Goal: Task Accomplishment & Management: Complete application form

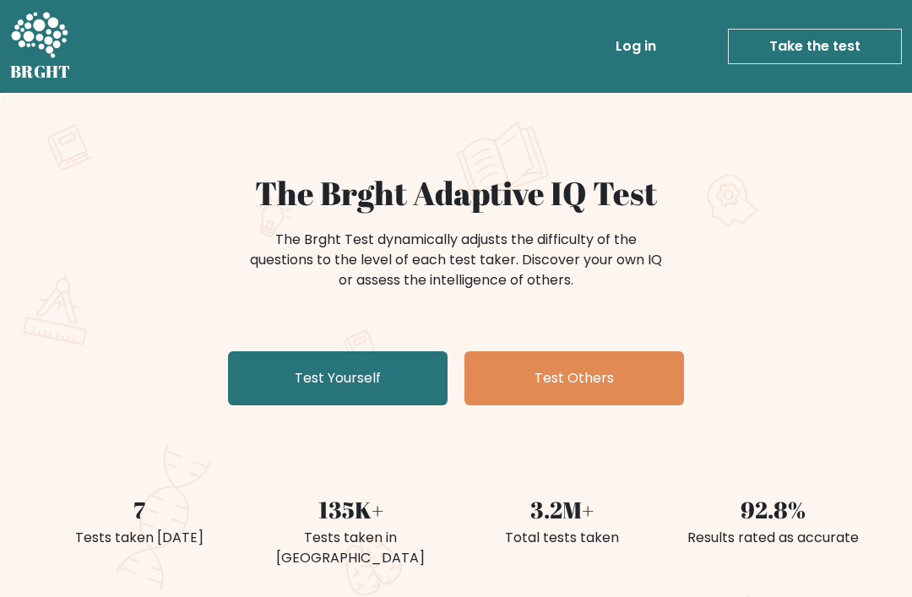
click at [321, 373] on link "Test Yourself" at bounding box center [338, 378] width 220 height 54
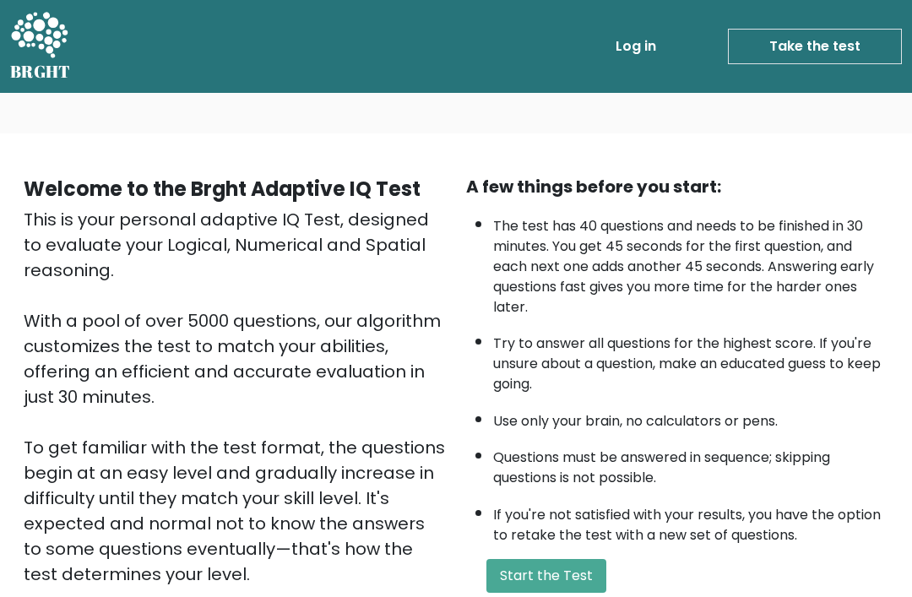
click at [567, 559] on button "Start the Test" at bounding box center [547, 576] width 120 height 34
click at [564, 559] on button "Start the Test" at bounding box center [547, 576] width 120 height 34
click at [557, 559] on button "Start the Test" at bounding box center [547, 576] width 120 height 34
click at [564, 559] on button "Start the Test" at bounding box center [547, 576] width 120 height 34
click at [547, 559] on button "Start the Test" at bounding box center [547, 576] width 120 height 34
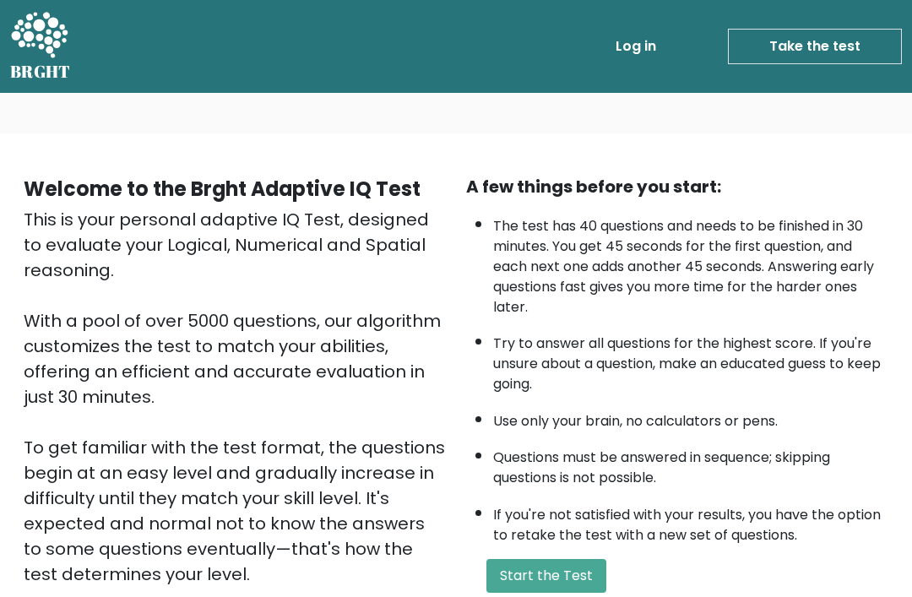
click at [542, 559] on button "Start the Test" at bounding box center [547, 576] width 120 height 34
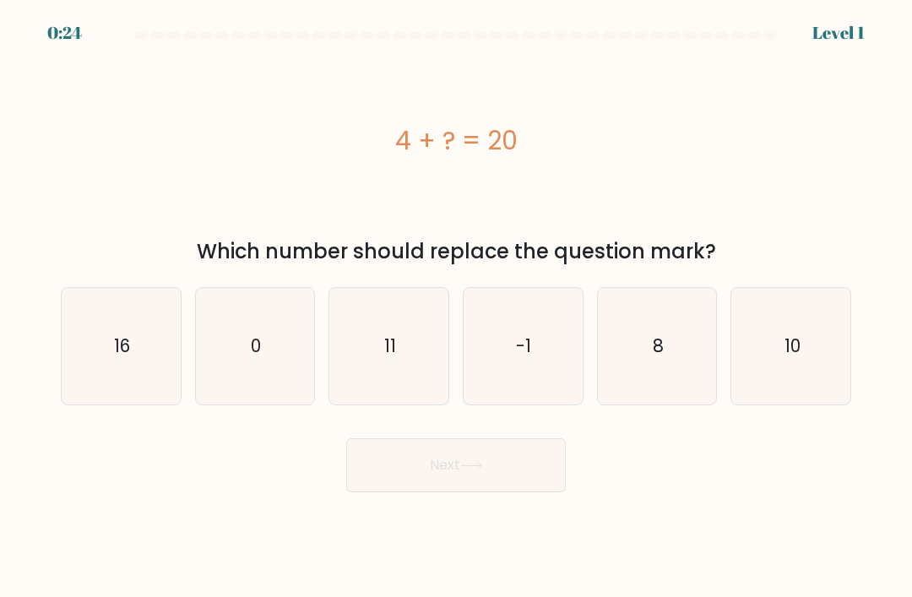
click at [114, 358] on text "16" at bounding box center [122, 346] width 16 height 25
click at [456, 308] on input "a. 16" at bounding box center [456, 303] width 1 height 8
radio input "true"
click at [463, 484] on button "Next" at bounding box center [456, 465] width 220 height 54
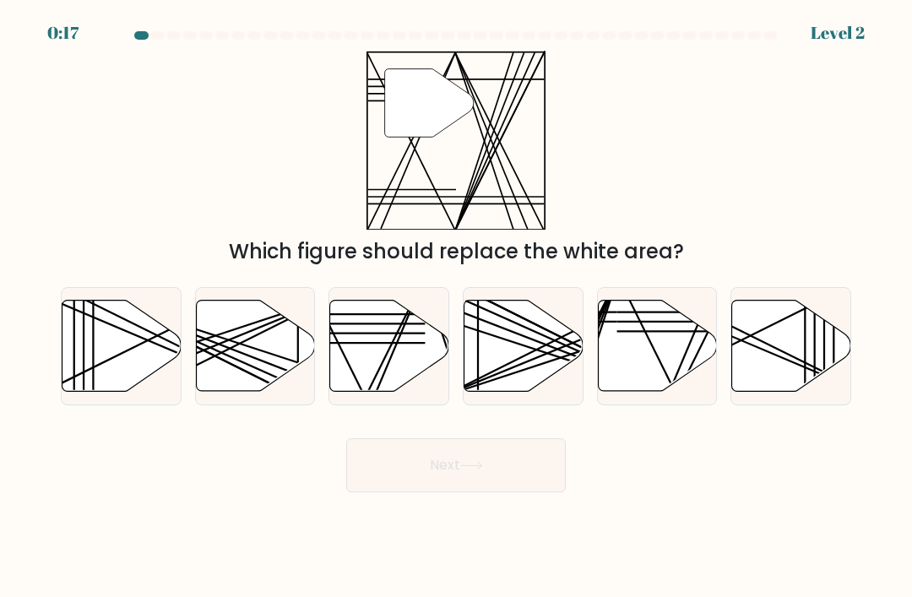
click at [393, 359] on line at bounding box center [366, 397] width 117 height 236
click at [456, 308] on input "c." at bounding box center [456, 303] width 1 height 8
radio input "true"
click at [466, 471] on icon at bounding box center [471, 465] width 23 height 9
click at [457, 482] on button "Next" at bounding box center [456, 465] width 220 height 54
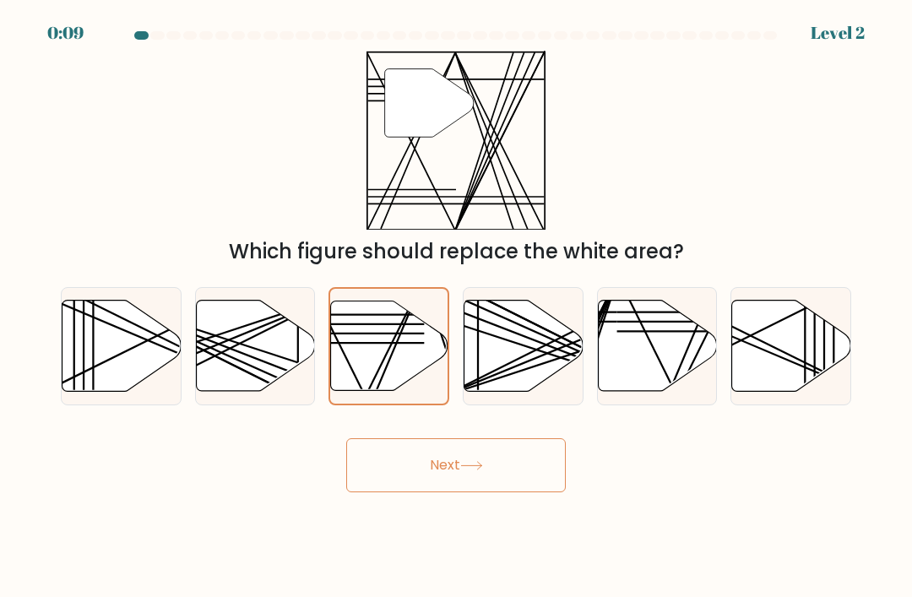
scroll to position [4, 0]
click at [437, 481] on button "Next" at bounding box center [456, 465] width 220 height 54
click at [456, 477] on button "Next" at bounding box center [456, 465] width 220 height 54
click at [455, 475] on button "Next" at bounding box center [456, 465] width 220 height 54
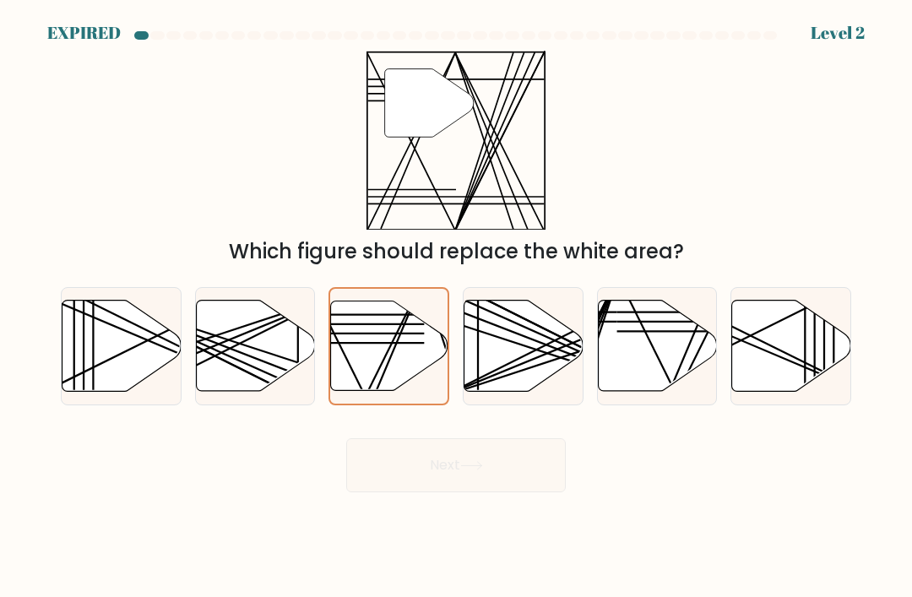
click at [456, 465] on div "Next" at bounding box center [456, 459] width 811 height 67
click at [460, 470] on div "Next" at bounding box center [456, 459] width 811 height 67
click at [458, 470] on div "Next" at bounding box center [456, 459] width 811 height 67
click at [846, 31] on div at bounding box center [456, 38] width 811 height 15
click at [851, 31] on div at bounding box center [456, 38] width 811 height 15
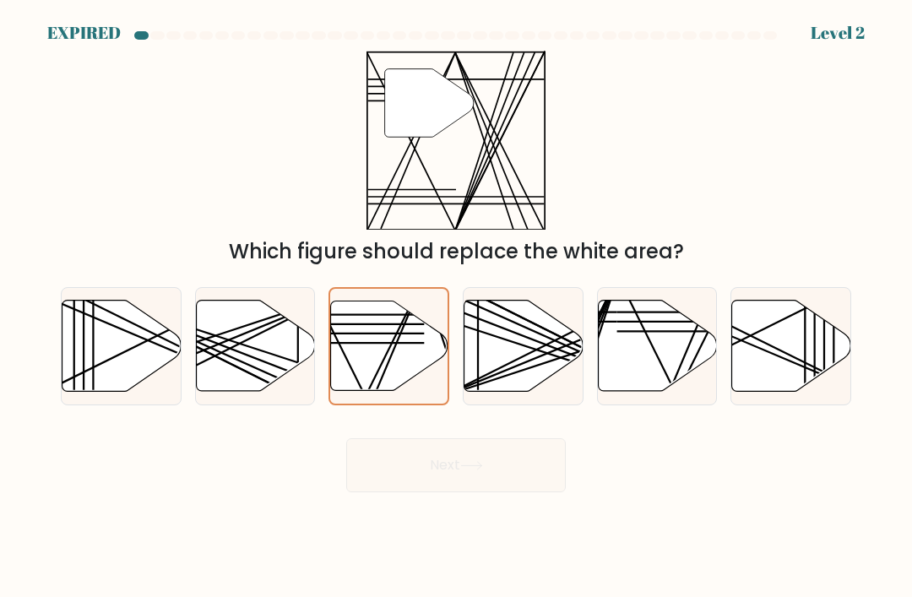
click at [842, 35] on div at bounding box center [456, 38] width 811 height 15
click at [841, 34] on div at bounding box center [456, 38] width 811 height 15
click at [82, 31] on div at bounding box center [456, 38] width 811 height 15
click at [77, 31] on div at bounding box center [456, 38] width 811 height 15
click at [79, 36] on div at bounding box center [456, 38] width 811 height 15
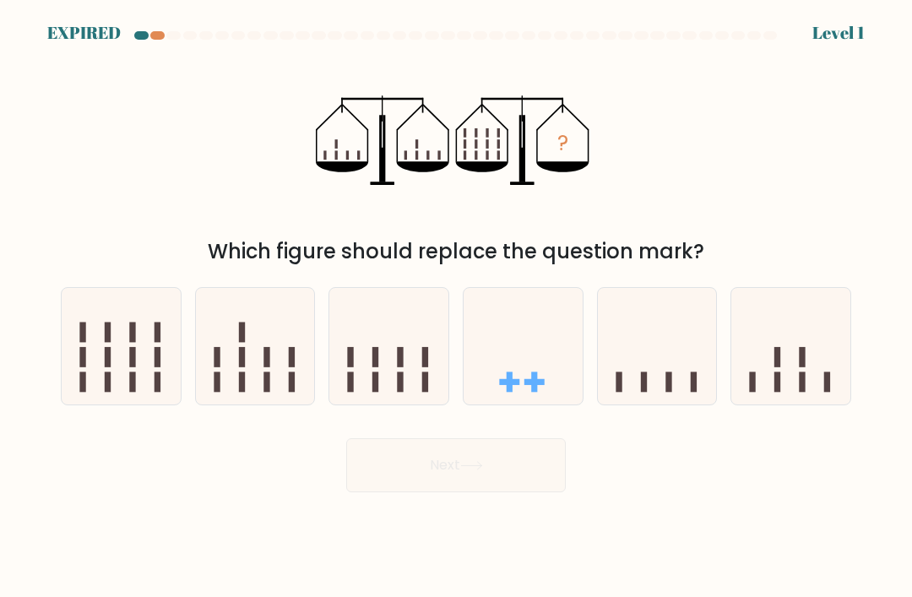
click at [122, 366] on icon at bounding box center [121, 346] width 119 height 99
click at [456, 308] on input "a." at bounding box center [456, 303] width 1 height 8
radio input "true"
click at [117, 366] on icon at bounding box center [121, 346] width 117 height 97
click at [456, 308] on input "a." at bounding box center [456, 303] width 1 height 8
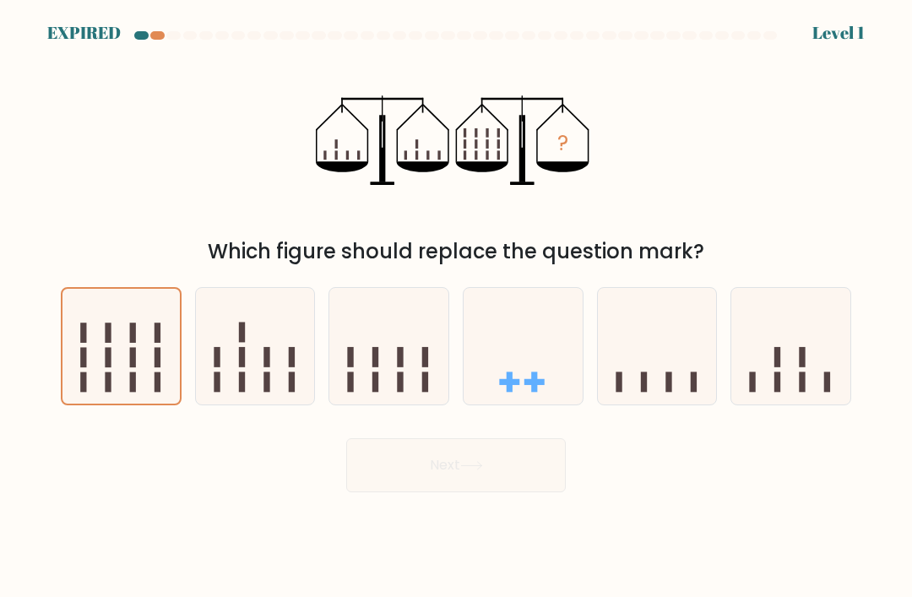
click at [115, 354] on icon at bounding box center [121, 346] width 117 height 97
click at [456, 308] on input "a." at bounding box center [456, 303] width 1 height 8
click at [115, 354] on icon at bounding box center [121, 346] width 117 height 97
click at [456, 308] on input "a." at bounding box center [456, 303] width 1 height 8
click at [130, 368] on rect at bounding box center [133, 357] width 6 height 20
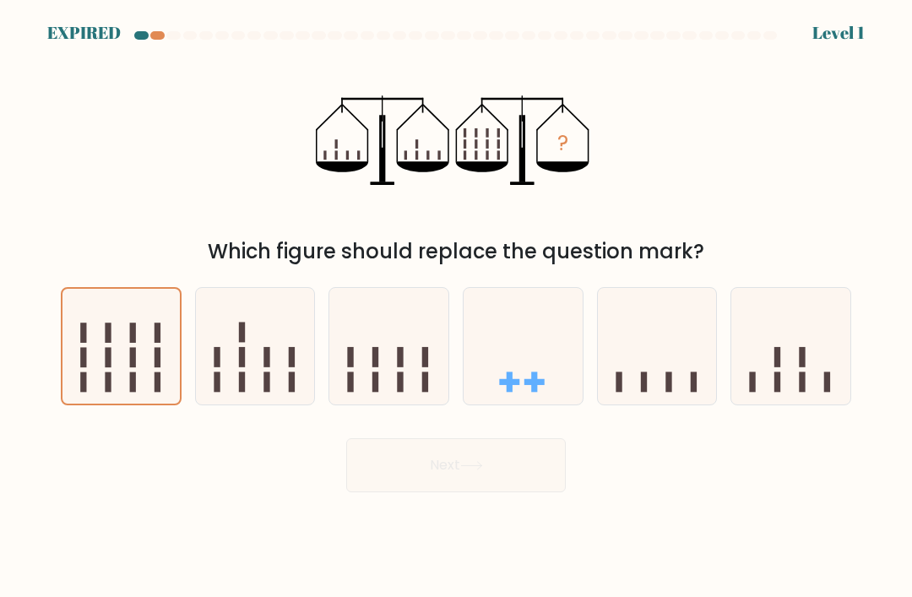
click at [456, 308] on input "a." at bounding box center [456, 303] width 1 height 8
click at [129, 373] on icon at bounding box center [121, 346] width 117 height 97
click at [456, 308] on input "a." at bounding box center [456, 303] width 1 height 8
click at [128, 475] on div "Next" at bounding box center [456, 459] width 811 height 67
click at [128, 458] on div "Next" at bounding box center [456, 459] width 811 height 67
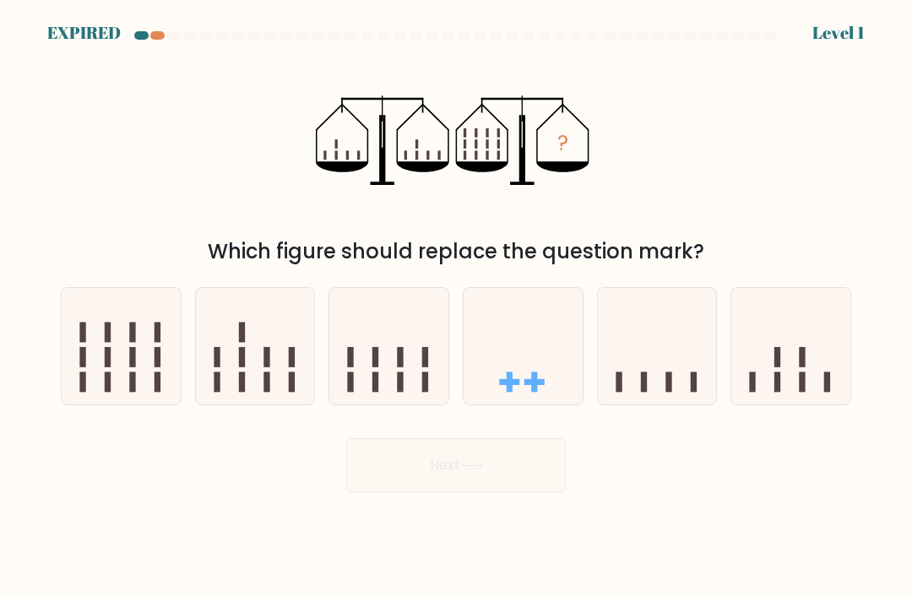
scroll to position [4, 0]
click at [112, 383] on icon at bounding box center [121, 346] width 119 height 99
click at [456, 308] on input "a." at bounding box center [456, 303] width 1 height 8
radio input "true"
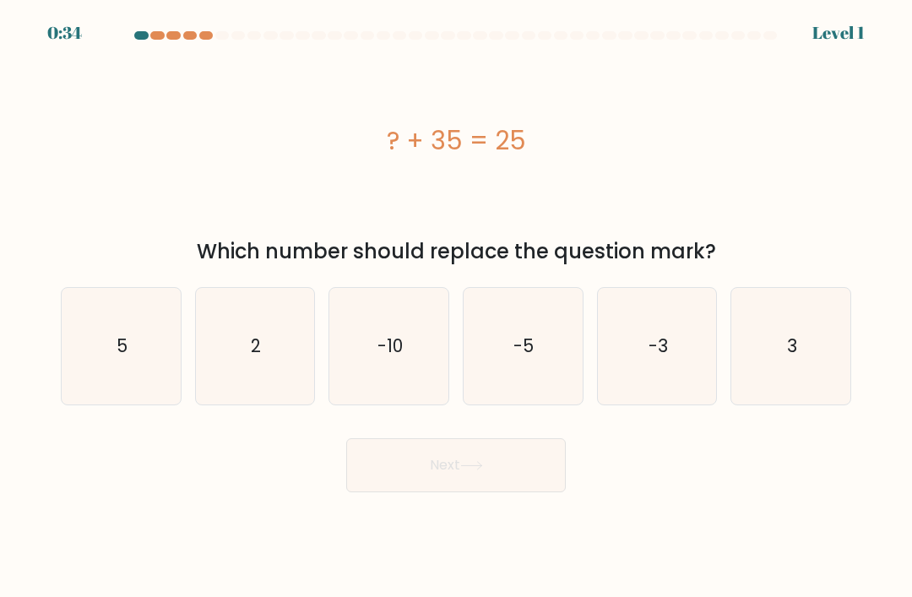
click at [412, 358] on icon "-10" at bounding box center [389, 346] width 117 height 117
click at [456, 308] on input "c. -10" at bounding box center [456, 303] width 1 height 8
radio input "true"
click at [455, 483] on button "Next" at bounding box center [456, 465] width 220 height 54
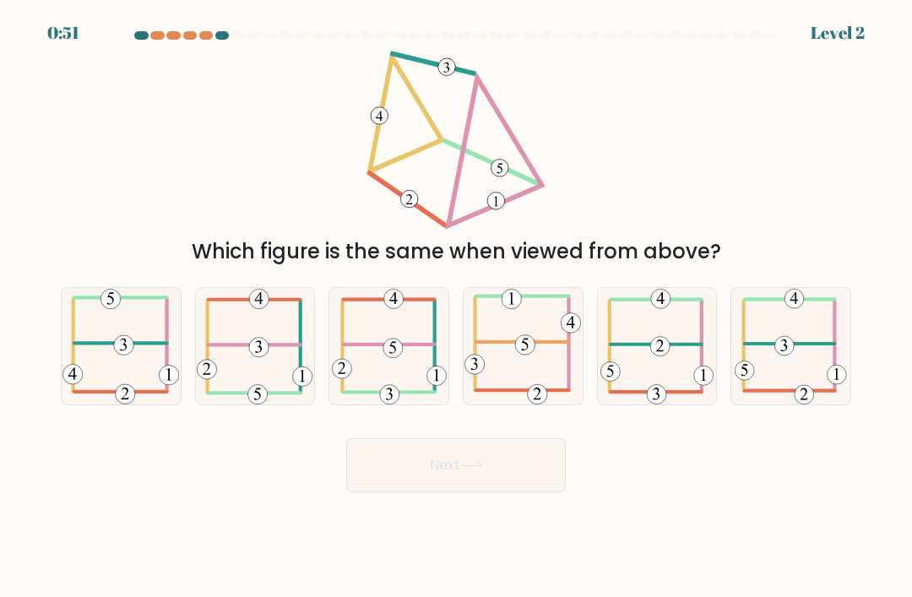
click at [138, 356] on icon at bounding box center [121, 346] width 117 height 117
click at [456, 308] on input "a." at bounding box center [456, 303] width 1 height 8
radio input "true"
click at [138, 350] on icon at bounding box center [120, 346] width 115 height 115
click at [456, 308] on input "a." at bounding box center [456, 303] width 1 height 8
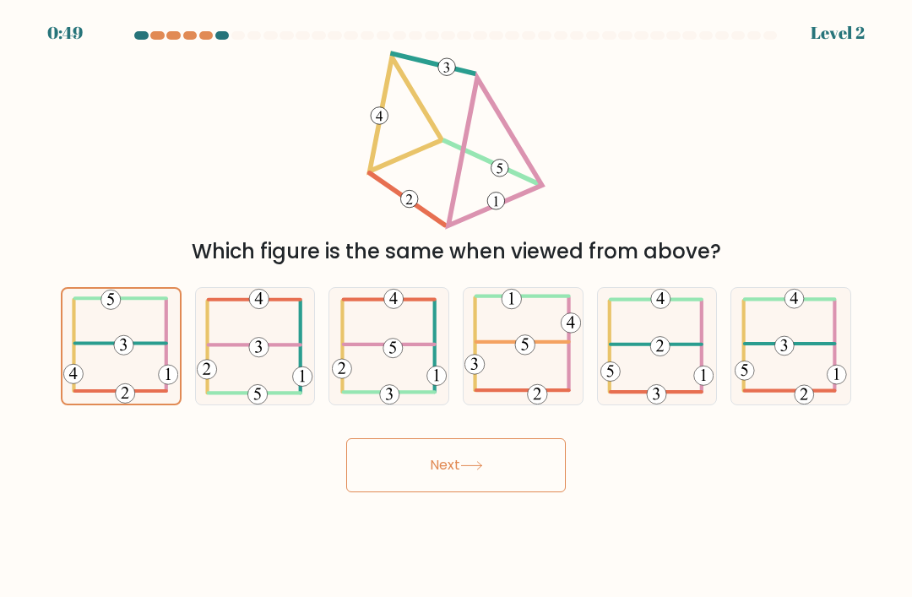
click at [140, 346] on icon at bounding box center [120, 346] width 115 height 115
click at [456, 308] on input "a." at bounding box center [456, 303] width 1 height 8
click at [452, 467] on button "Next" at bounding box center [456, 465] width 220 height 54
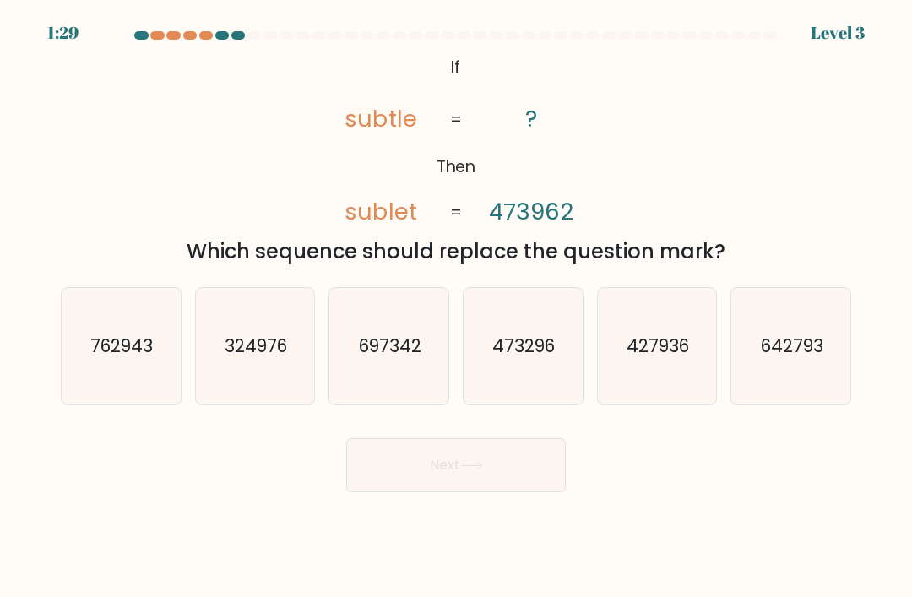
click at [459, 490] on button "Next" at bounding box center [456, 465] width 220 height 54
click at [844, 38] on div at bounding box center [456, 38] width 811 height 15
click at [842, 38] on div at bounding box center [456, 38] width 811 height 15
click at [845, 42] on div at bounding box center [456, 38] width 811 height 15
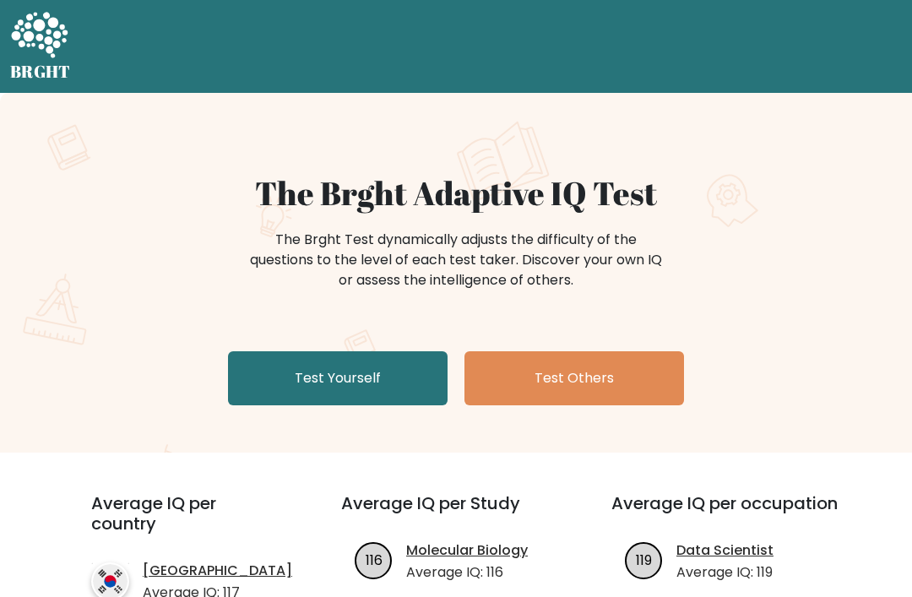
click at [327, 378] on link "Test Yourself" at bounding box center [338, 378] width 220 height 54
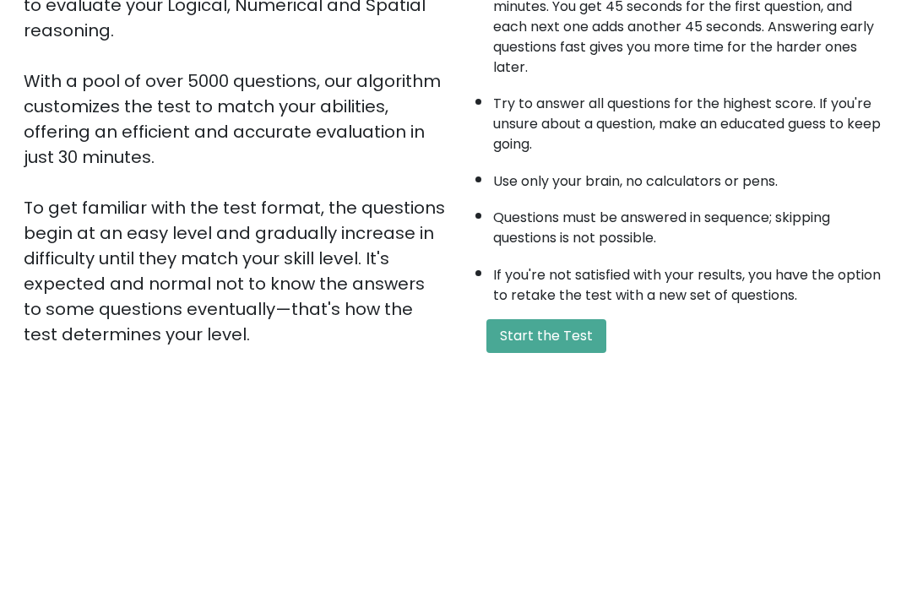
scroll to position [199, 0]
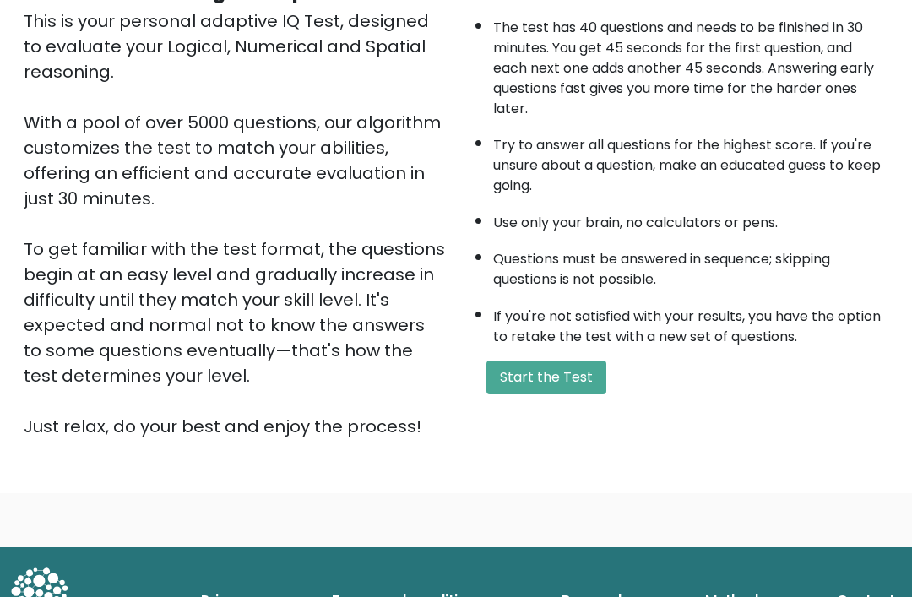
click at [551, 361] on button "Start the Test" at bounding box center [547, 378] width 120 height 34
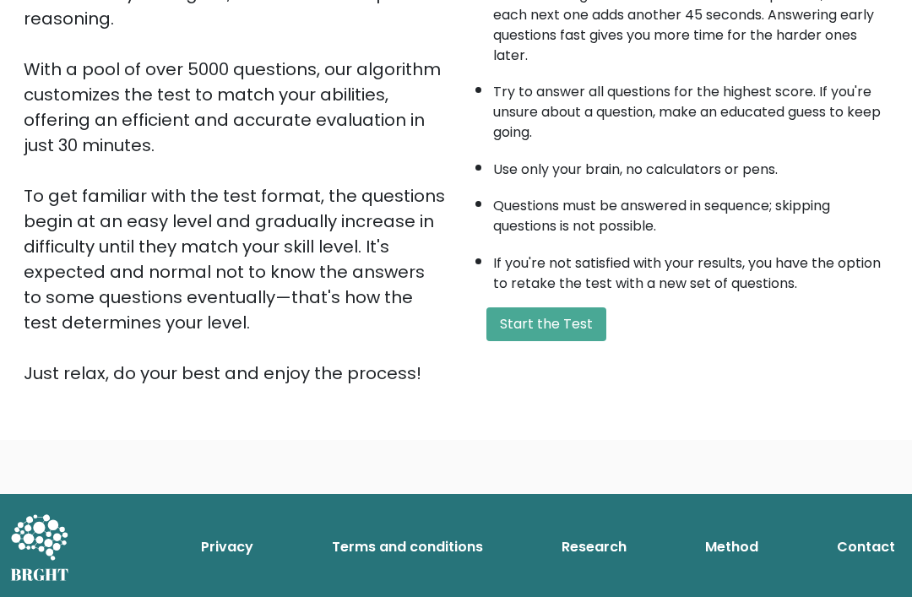
scroll to position [253, 0]
click at [569, 308] on button "Start the Test" at bounding box center [547, 325] width 120 height 34
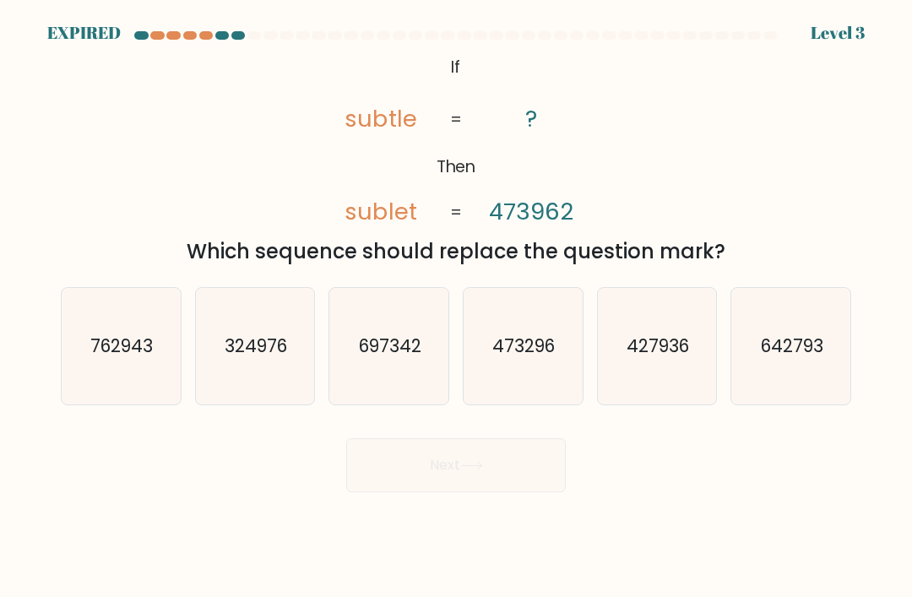
click at [559, 335] on icon "473296" at bounding box center [523, 346] width 117 height 117
click at [457, 308] on input "d. 473296" at bounding box center [456, 303] width 1 height 8
radio input "true"
click at [530, 358] on text "473296" at bounding box center [524, 347] width 62 height 24
click at [457, 308] on input "d. 473296" at bounding box center [456, 303] width 1 height 8
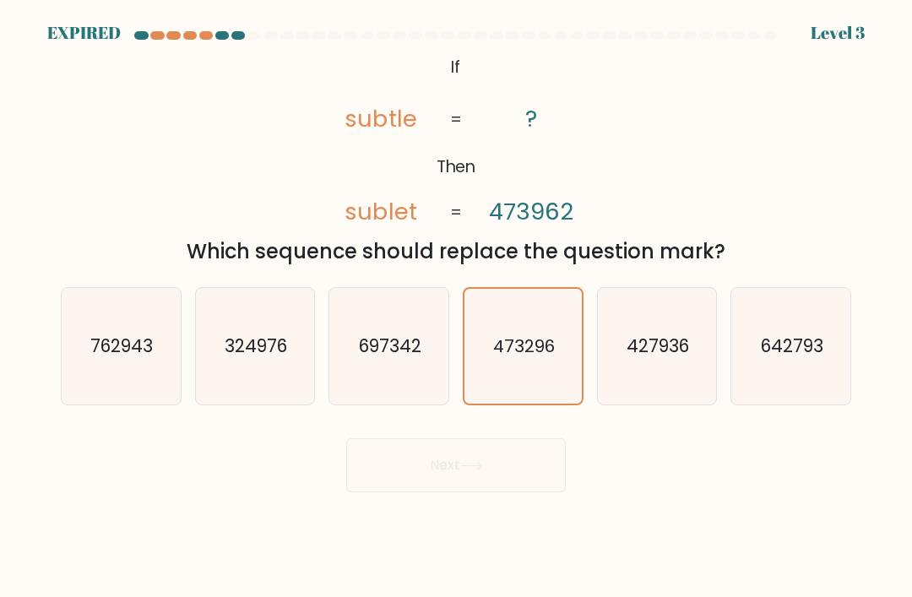
click at [527, 347] on icon "473296" at bounding box center [523, 346] width 115 height 115
click at [457, 308] on input "d. 473296" at bounding box center [456, 303] width 1 height 8
click at [539, 357] on text "473296" at bounding box center [524, 347] width 62 height 24
click at [457, 308] on input "d. 473296" at bounding box center [456, 303] width 1 height 8
click at [535, 358] on text "473296" at bounding box center [524, 347] width 62 height 24
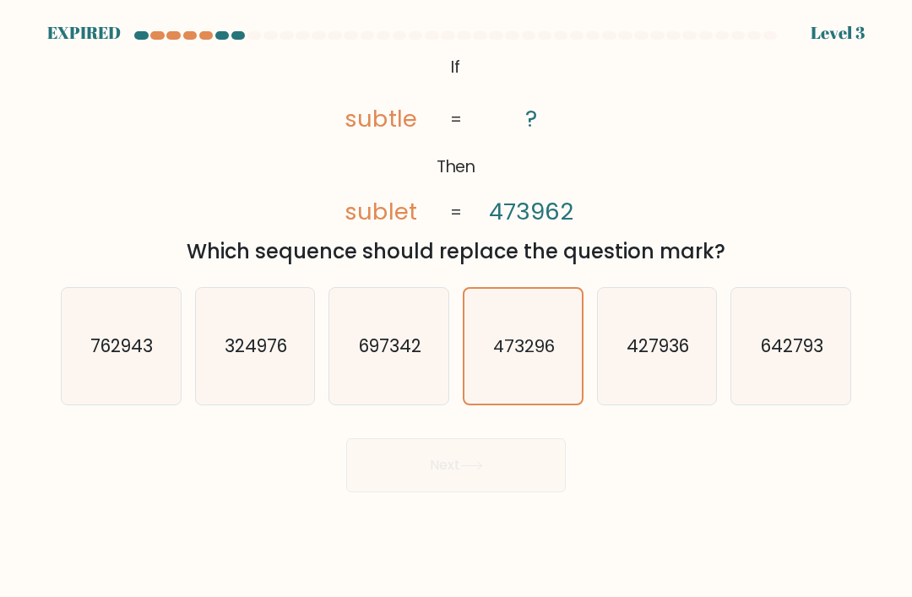
click at [457, 308] on input "d. 473296" at bounding box center [456, 303] width 1 height 8
click at [535, 358] on text "473296" at bounding box center [524, 347] width 62 height 24
click at [457, 308] on input "d. 473296" at bounding box center [456, 303] width 1 height 8
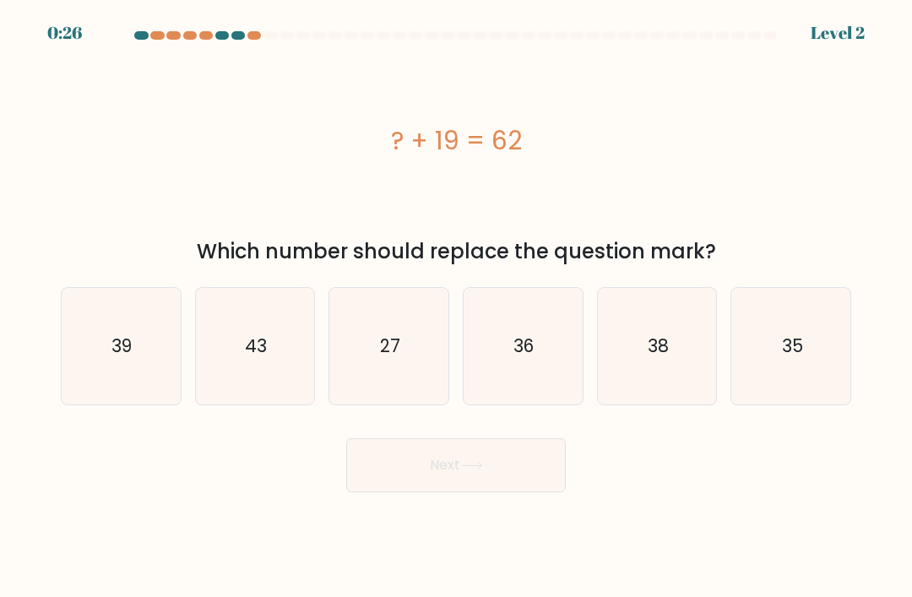
click at [254, 358] on text "43" at bounding box center [256, 346] width 22 height 25
click at [456, 308] on input "b. 43" at bounding box center [456, 303] width 1 height 8
radio input "true"
click at [466, 475] on button "Next" at bounding box center [456, 465] width 220 height 54
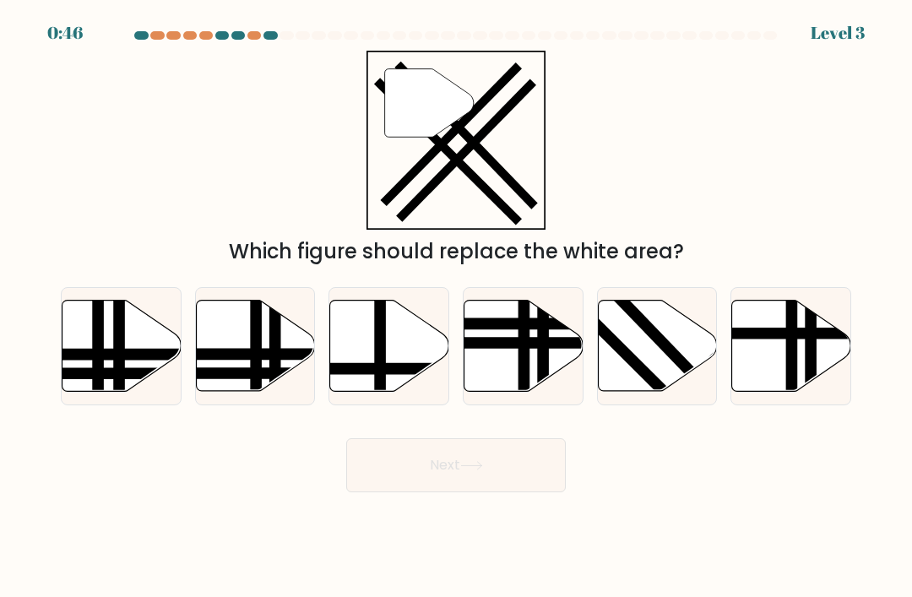
click at [661, 372] on icon at bounding box center [657, 346] width 119 height 91
click at [457, 308] on input "e." at bounding box center [456, 303] width 1 height 8
radio input "true"
click at [457, 482] on button "Next" at bounding box center [456, 465] width 220 height 54
click at [466, 471] on icon at bounding box center [471, 465] width 23 height 9
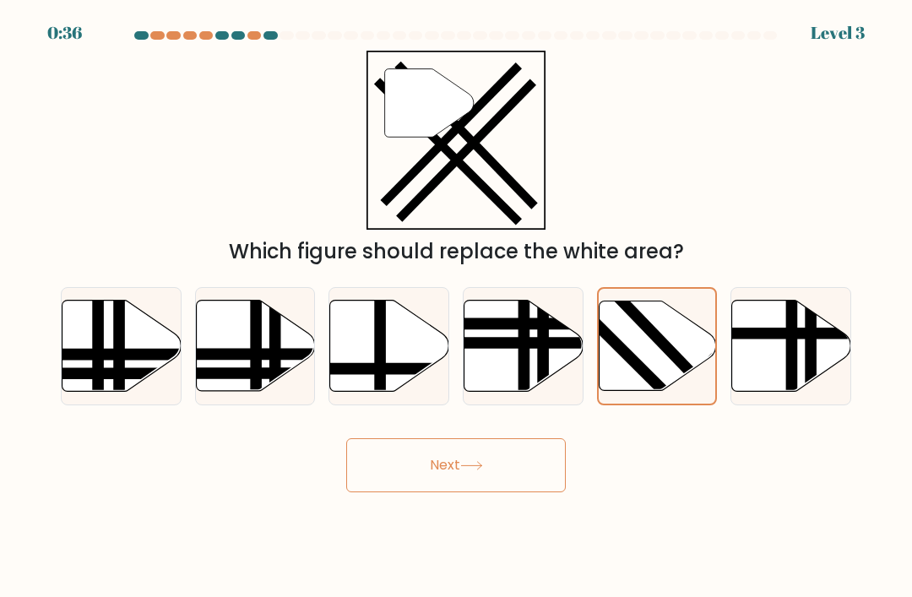
click at [454, 482] on button "Next" at bounding box center [456, 465] width 220 height 54
click at [456, 481] on button "Next" at bounding box center [456, 465] width 220 height 54
click at [465, 487] on button "Next" at bounding box center [456, 465] width 220 height 54
click at [855, 35] on div at bounding box center [456, 38] width 811 height 15
click at [422, 472] on button "Next" at bounding box center [456, 465] width 220 height 54
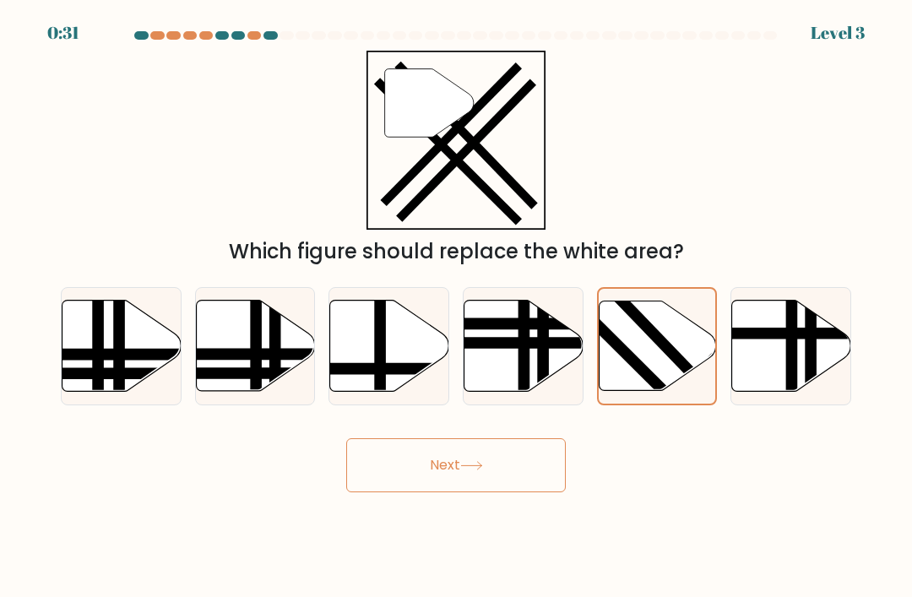
click at [422, 472] on button "Next" at bounding box center [456, 465] width 220 height 54
click at [441, 467] on button "Next" at bounding box center [456, 465] width 220 height 54
click at [650, 370] on icon at bounding box center [657, 346] width 117 height 90
click at [457, 308] on input "e." at bounding box center [456, 303] width 1 height 8
click at [665, 339] on icon at bounding box center [657, 346] width 117 height 90
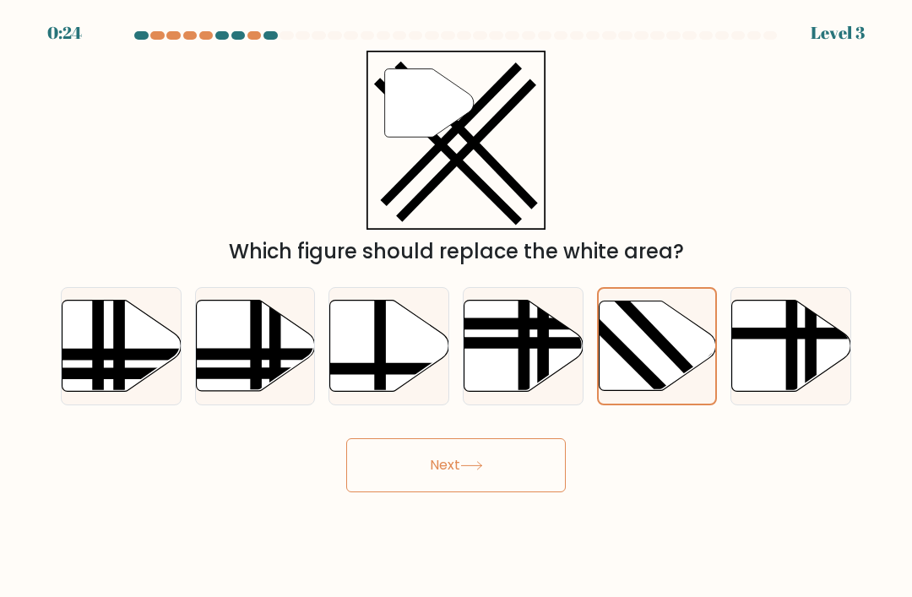
click at [457, 308] on input "e." at bounding box center [456, 303] width 1 height 8
click at [665, 338] on icon at bounding box center [657, 346] width 117 height 90
click at [457, 308] on input "e." at bounding box center [456, 303] width 1 height 8
click at [477, 489] on button "Next" at bounding box center [456, 465] width 220 height 54
click at [476, 488] on button "Next" at bounding box center [456, 465] width 220 height 54
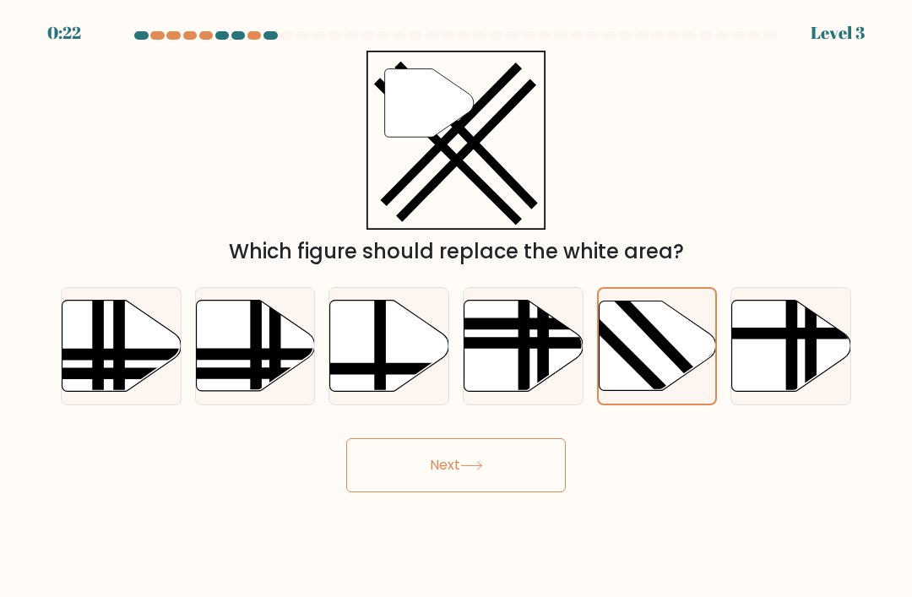
click at [466, 471] on icon at bounding box center [471, 465] width 23 height 9
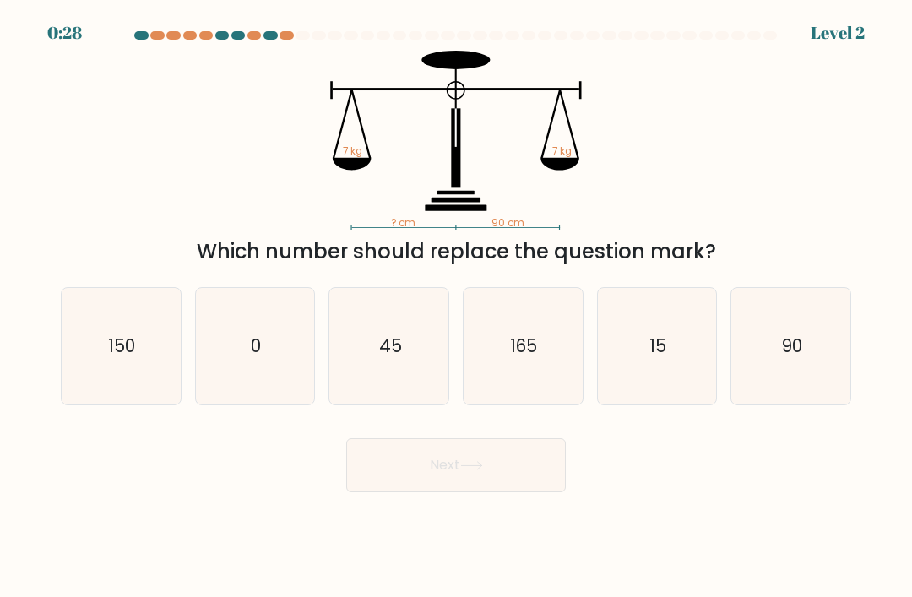
click at [792, 358] on text "90" at bounding box center [792, 346] width 20 height 25
click at [457, 308] on input "f. 90" at bounding box center [456, 303] width 1 height 8
radio input "true"
click at [427, 484] on button "Next" at bounding box center [456, 465] width 220 height 54
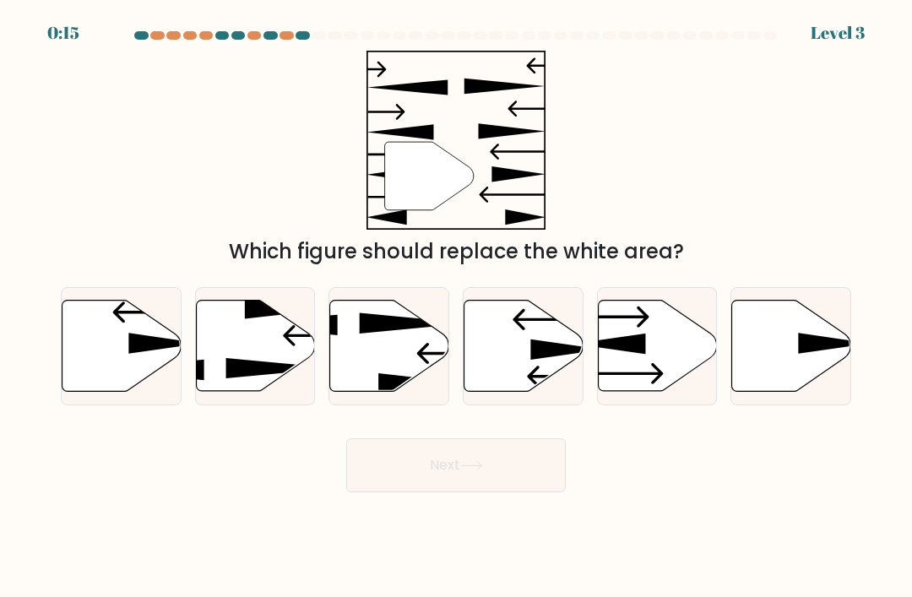
click at [669, 357] on icon at bounding box center [657, 346] width 119 height 91
click at [457, 308] on input "e." at bounding box center [456, 303] width 1 height 8
radio input "true"
click at [455, 481] on button "Next" at bounding box center [456, 465] width 220 height 54
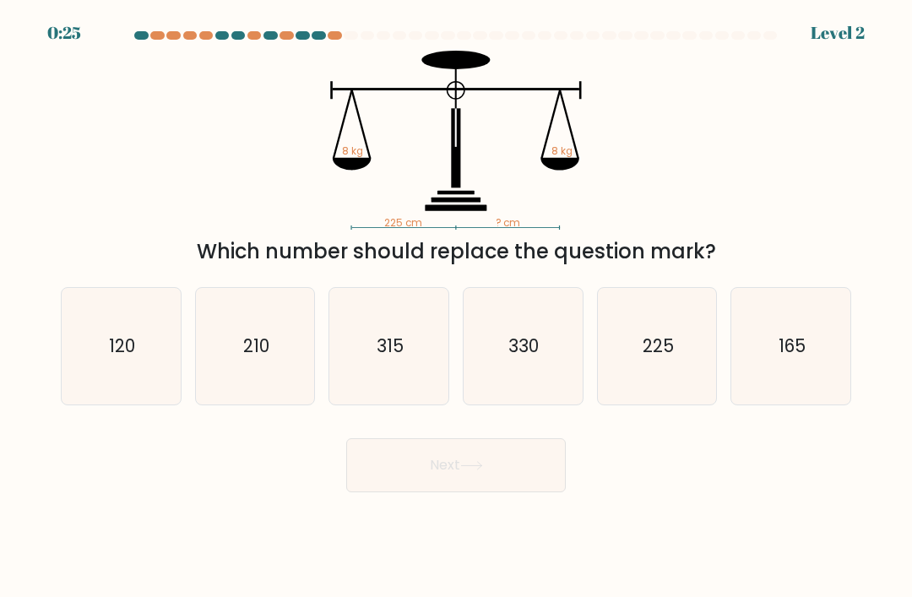
click at [661, 355] on text "225" at bounding box center [658, 346] width 31 height 25
click at [457, 308] on input "e. 225" at bounding box center [456, 303] width 1 height 8
radio input "true"
click at [463, 478] on button "Next" at bounding box center [456, 465] width 220 height 54
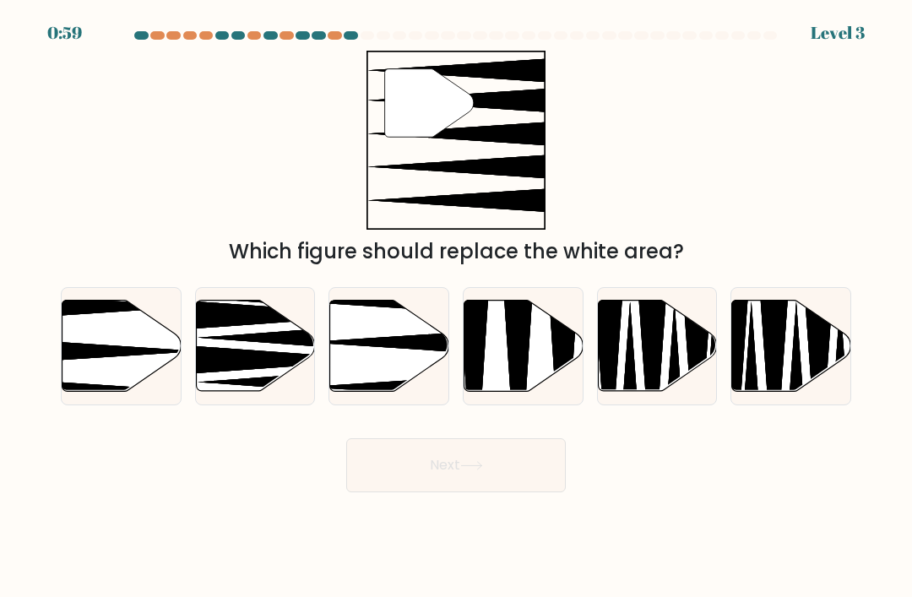
click at [388, 346] on icon at bounding box center [389, 346] width 119 height 91
click at [456, 308] on input "c." at bounding box center [456, 303] width 1 height 8
radio input "true"
click at [460, 473] on button "Next" at bounding box center [456, 465] width 220 height 54
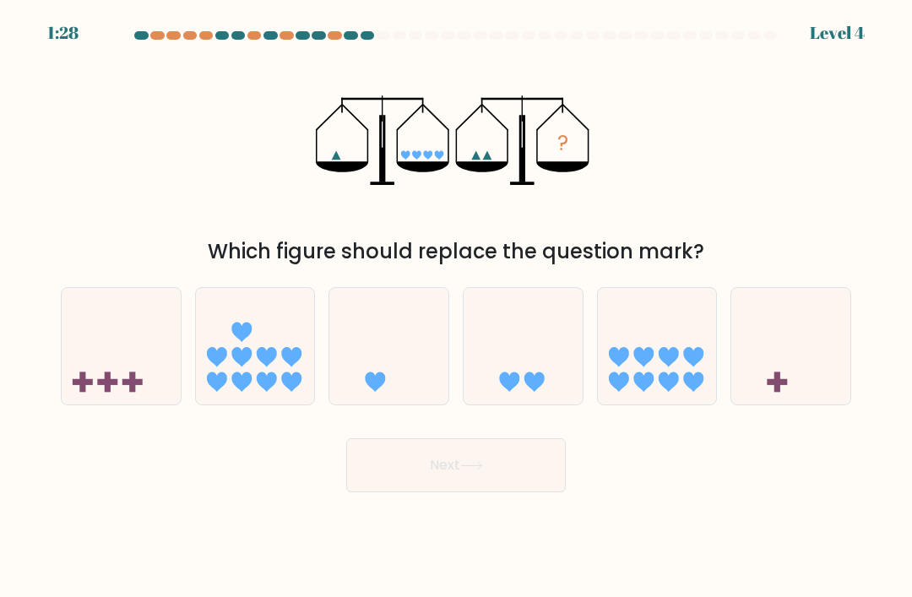
click at [535, 374] on icon at bounding box center [523, 346] width 119 height 99
click at [457, 308] on input "d." at bounding box center [456, 303] width 1 height 8
radio input "true"
click at [460, 471] on button "Next" at bounding box center [456, 465] width 220 height 54
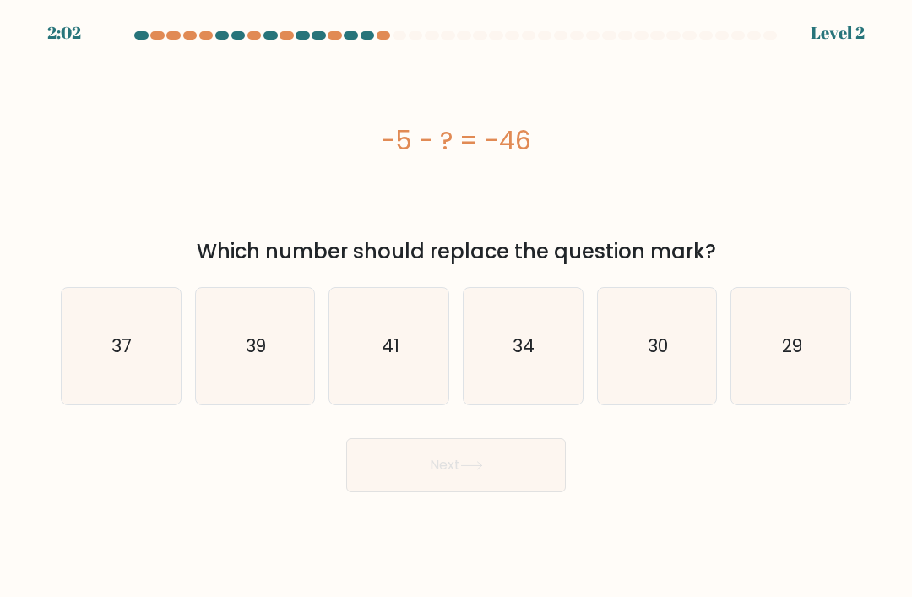
click at [407, 365] on icon "41" at bounding box center [389, 346] width 117 height 117
click at [456, 308] on input "c. 41" at bounding box center [456, 303] width 1 height 8
radio input "true"
click at [455, 480] on button "Next" at bounding box center [456, 465] width 220 height 54
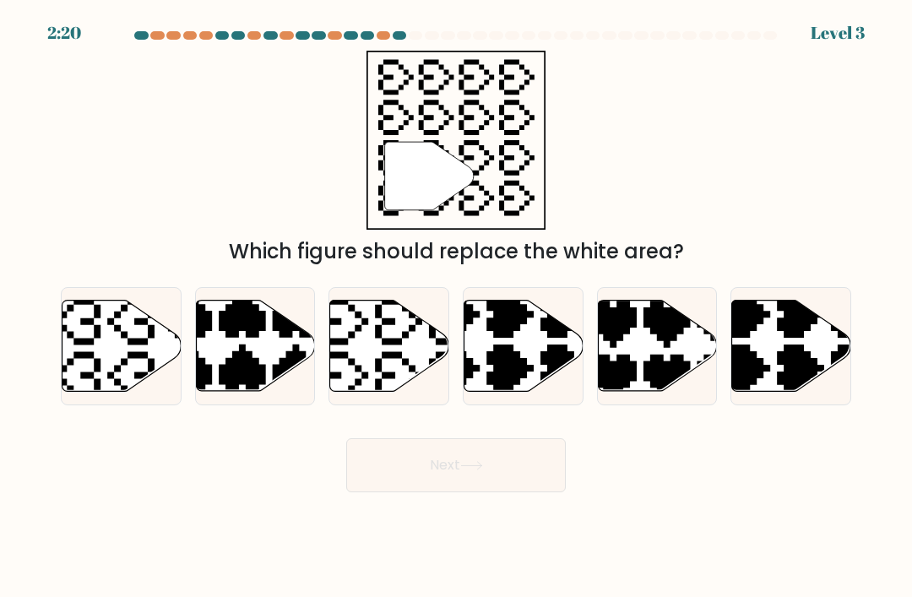
click at [377, 351] on icon at bounding box center [426, 294] width 209 height 209
click at [456, 308] on input "c." at bounding box center [456, 303] width 1 height 8
radio input "true"
click at [457, 472] on button "Next" at bounding box center [456, 465] width 220 height 54
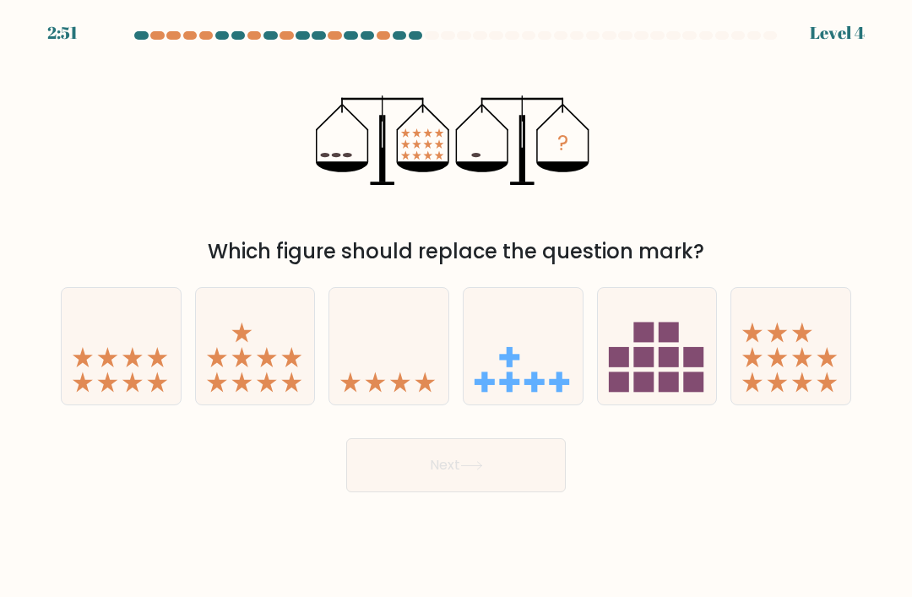
click at [396, 352] on icon at bounding box center [388, 346] width 119 height 99
click at [456, 308] on input "c." at bounding box center [456, 303] width 1 height 8
radio input "true"
click at [455, 475] on button "Next" at bounding box center [456, 465] width 220 height 54
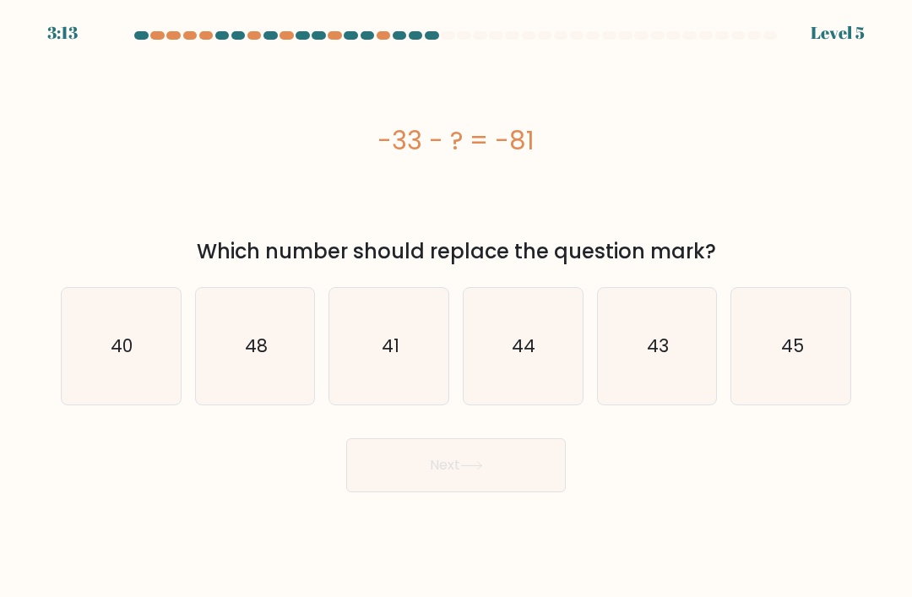
click at [275, 373] on icon "48" at bounding box center [255, 346] width 117 height 117
click at [456, 308] on input "b. 48" at bounding box center [456, 303] width 1 height 8
radio input "true"
click at [455, 487] on button "Next" at bounding box center [456, 465] width 220 height 54
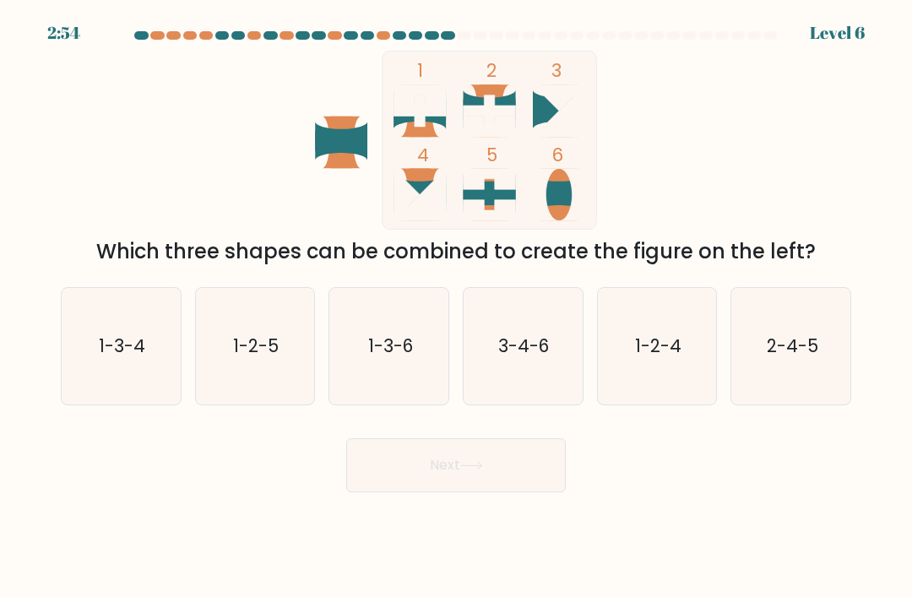
click at [662, 493] on div "Next" at bounding box center [456, 459] width 811 height 67
click at [252, 358] on text "1-2-5" at bounding box center [256, 346] width 46 height 25
click at [456, 308] on input "b. 1-2-5" at bounding box center [456, 303] width 1 height 8
radio input "true"
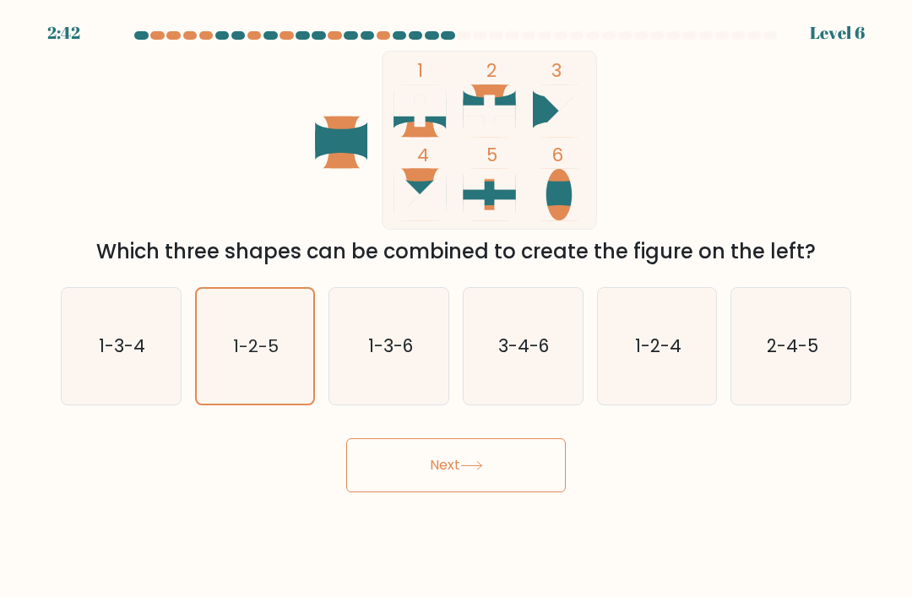
click at [252, 358] on text "1-2-5" at bounding box center [256, 347] width 46 height 24
click at [456, 308] on input "b. 1-2-5" at bounding box center [456, 303] width 1 height 8
click at [270, 357] on text "1-2-5" at bounding box center [256, 347] width 46 height 24
click at [456, 308] on input "b. 1-2-5" at bounding box center [456, 303] width 1 height 8
click at [453, 466] on button "Next" at bounding box center [456, 465] width 220 height 54
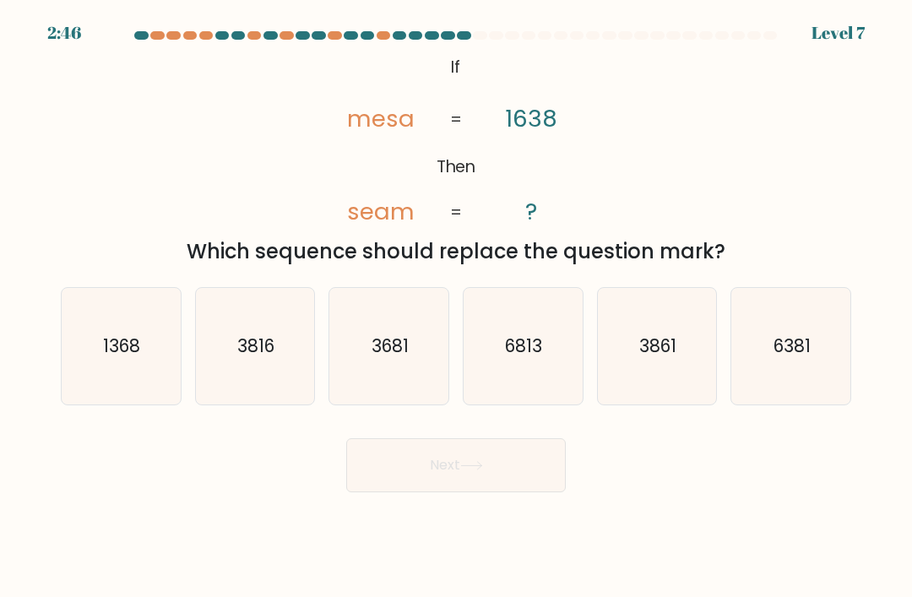
click at [793, 358] on text "6381" at bounding box center [792, 346] width 37 height 25
click at [457, 308] on input "f. 6381" at bounding box center [456, 303] width 1 height 8
radio input "true"
click at [466, 468] on button "Next" at bounding box center [456, 465] width 220 height 54
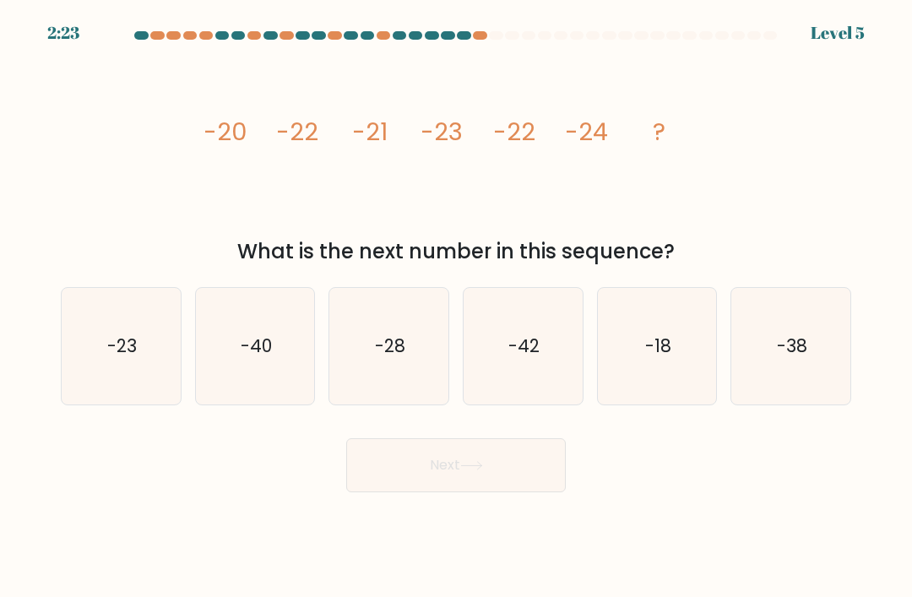
click at [371, 171] on icon "image/svg+xml -20 -22 -21 -23 -22 -24 ?" at bounding box center [456, 140] width 507 height 179
click at [122, 357] on text "-23" at bounding box center [122, 346] width 30 height 25
click at [456, 308] on input "a. -23" at bounding box center [456, 303] width 1 height 8
radio input "true"
click at [461, 469] on button "Next" at bounding box center [456, 465] width 220 height 54
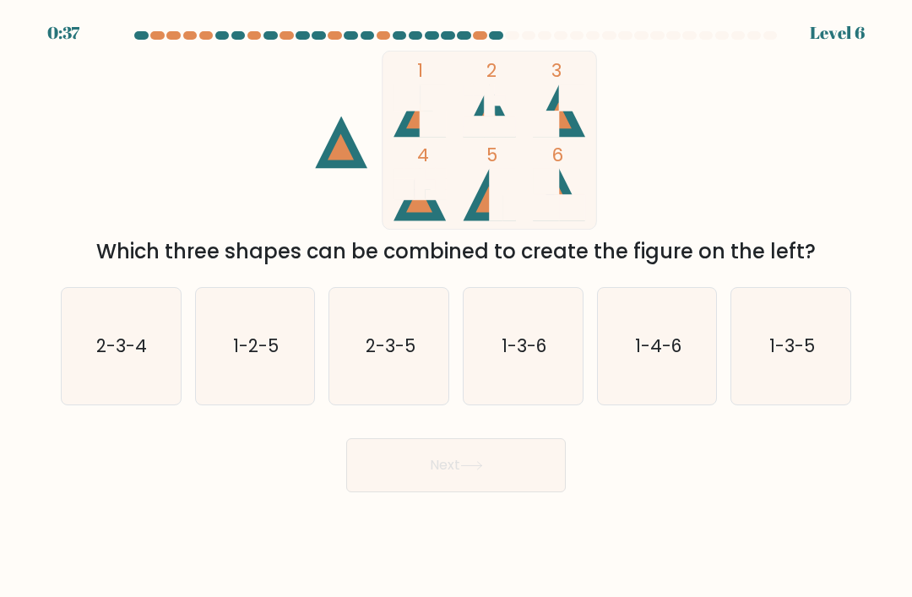
scroll to position [0, 0]
click at [529, 358] on text "1-3-6" at bounding box center [524, 346] width 45 height 25
click at [457, 308] on input "d. 1-3-6" at bounding box center [456, 303] width 1 height 8
radio input "true"
click at [529, 358] on text "1-3-6" at bounding box center [524, 347] width 45 height 24
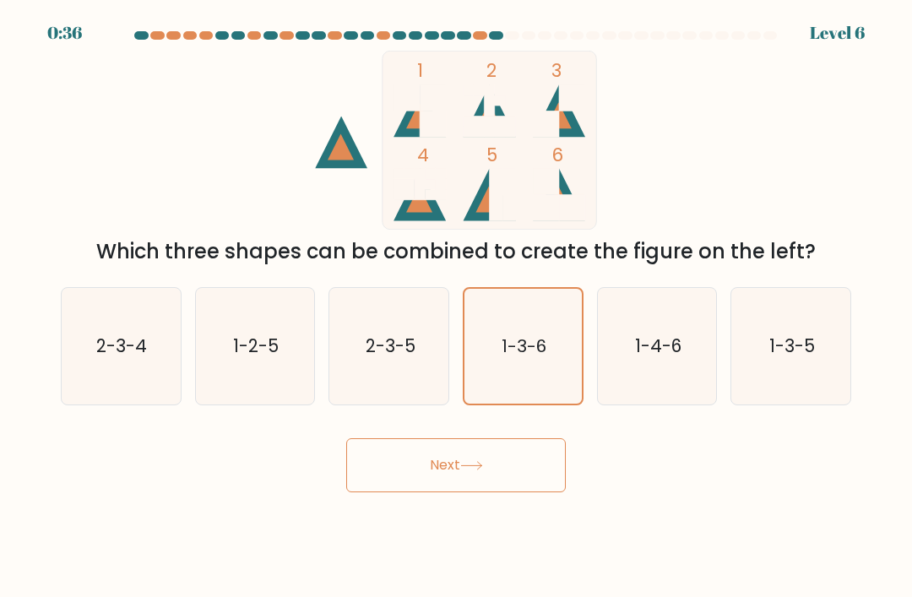
click at [457, 308] on input "d. 1-3-6" at bounding box center [456, 303] width 1 height 8
click at [476, 487] on button "Next" at bounding box center [456, 465] width 220 height 54
click at [449, 487] on button "Next" at bounding box center [456, 465] width 220 height 54
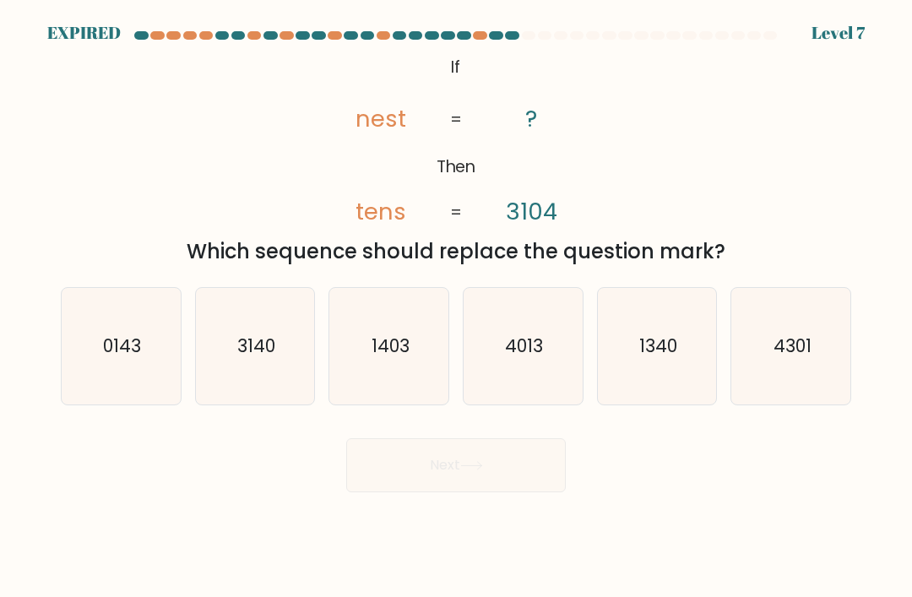
click at [128, 358] on text "0143" at bounding box center [122, 346] width 38 height 25
click at [456, 308] on input "a. 0143" at bounding box center [456, 303] width 1 height 8
radio input "true"
click at [106, 358] on text "0143" at bounding box center [122, 347] width 37 height 24
click at [456, 308] on input "a. 0143" at bounding box center [456, 303] width 1 height 8
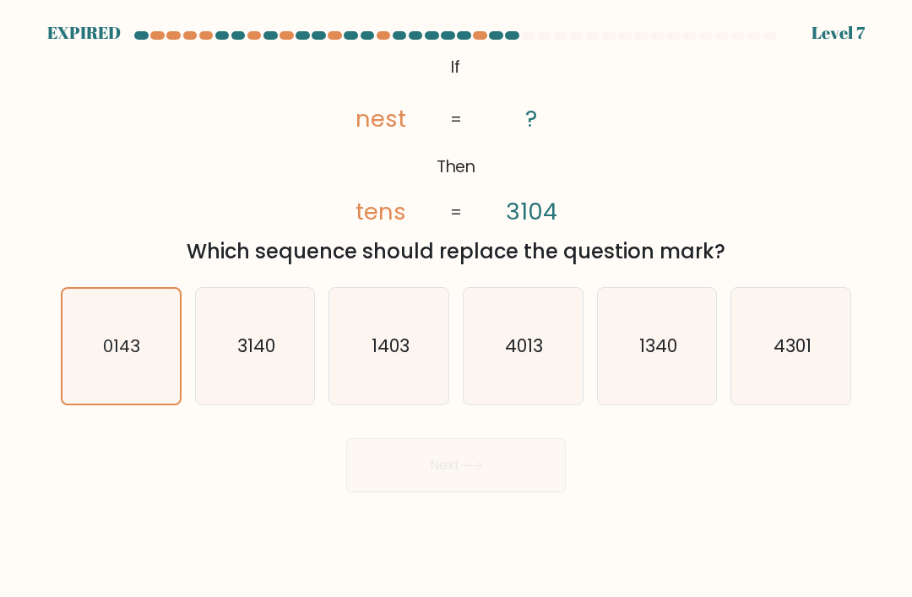
click at [124, 358] on text "0143" at bounding box center [122, 347] width 37 height 24
click at [456, 308] on input "a. 0143" at bounding box center [456, 303] width 1 height 8
click at [124, 358] on text "0143" at bounding box center [122, 347] width 37 height 24
click at [456, 308] on input "a. 0143" at bounding box center [456, 303] width 1 height 8
click at [153, 372] on icon "0143" at bounding box center [120, 346] width 115 height 115
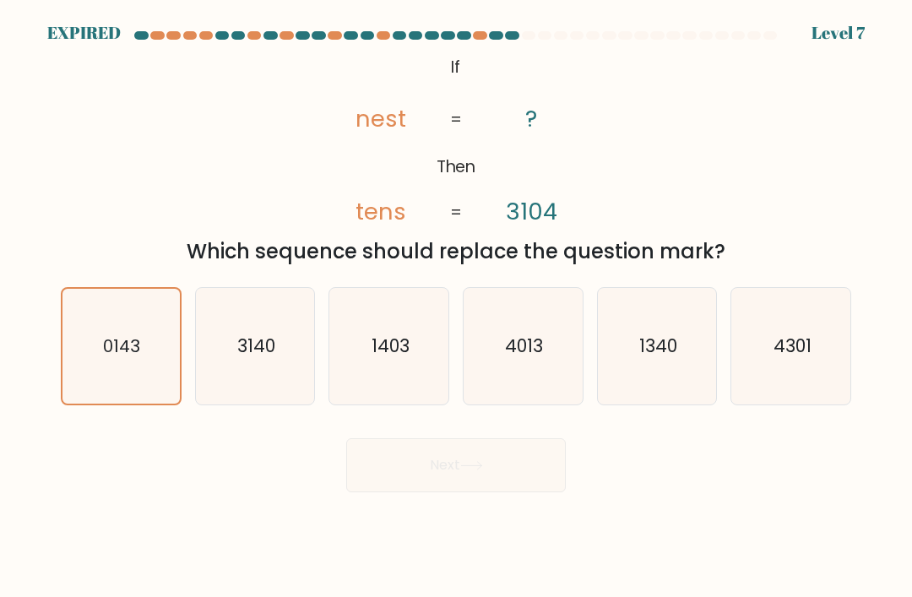
click at [456, 308] on input "a. 0143" at bounding box center [456, 303] width 1 height 8
click at [152, 372] on icon "0143" at bounding box center [120, 346] width 115 height 115
click at [456, 308] on input "a. 0143" at bounding box center [456, 303] width 1 height 8
click at [138, 358] on text "0143" at bounding box center [122, 347] width 37 height 24
click at [456, 308] on input "a. 0143" at bounding box center [456, 303] width 1 height 8
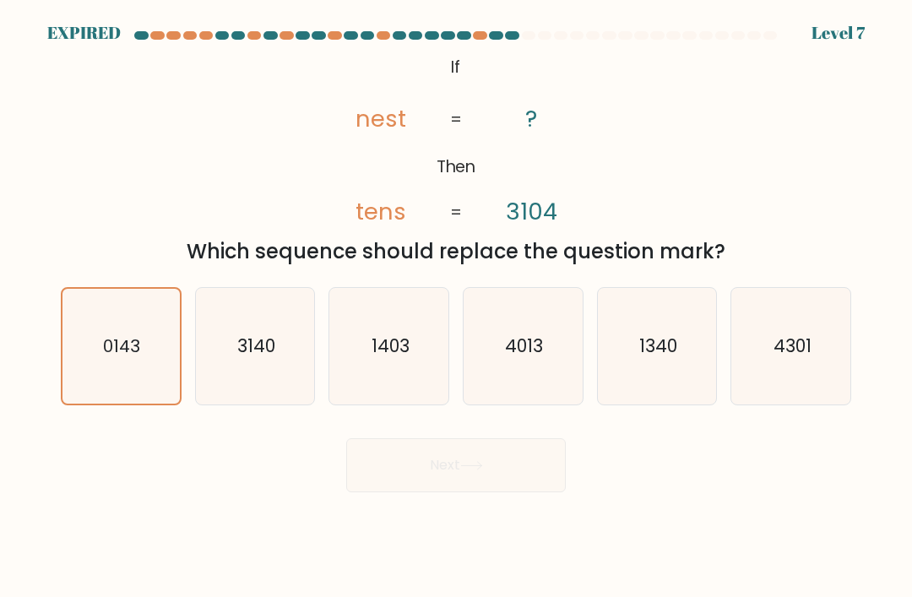
click at [138, 358] on text "0143" at bounding box center [122, 347] width 37 height 24
click at [456, 308] on input "a. 0143" at bounding box center [456, 303] width 1 height 8
click at [139, 376] on icon "0143" at bounding box center [120, 346] width 115 height 115
click at [456, 308] on input "a. 0143" at bounding box center [456, 303] width 1 height 8
click at [118, 373] on icon "0143" at bounding box center [120, 346] width 115 height 115
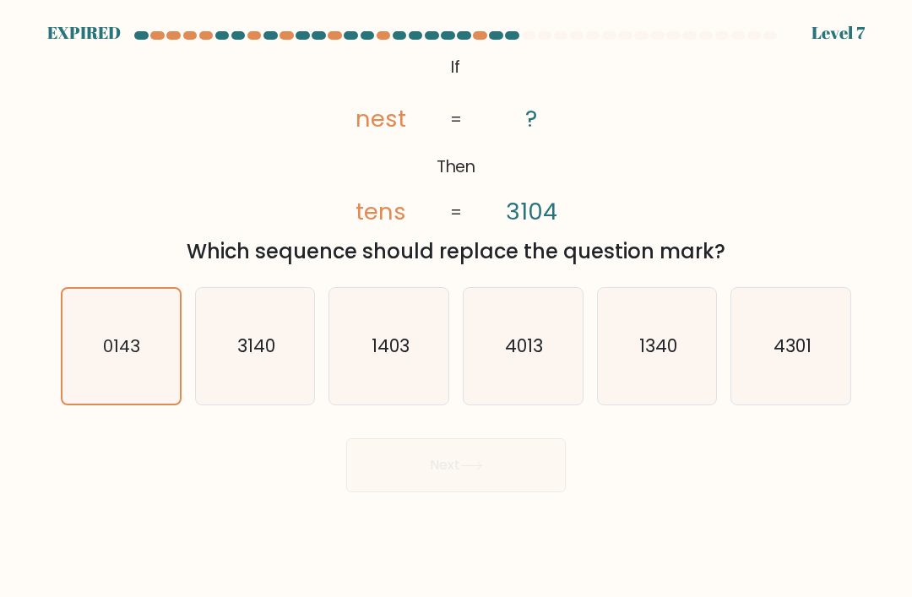
click at [456, 308] on input "a. 0143" at bounding box center [456, 303] width 1 height 8
click at [112, 358] on text "0143" at bounding box center [122, 347] width 37 height 24
click at [456, 308] on input "a. 0143" at bounding box center [456, 303] width 1 height 8
click at [119, 358] on text "0143" at bounding box center [122, 347] width 37 height 24
click at [456, 308] on input "a. 0143" at bounding box center [456, 303] width 1 height 8
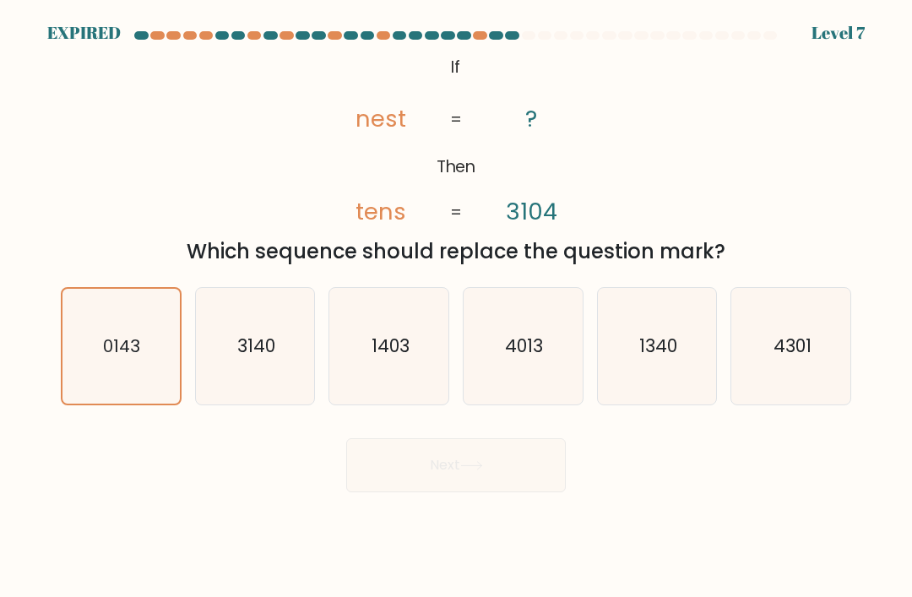
click at [118, 358] on text "0143" at bounding box center [122, 347] width 37 height 24
click at [456, 308] on input "a. 0143" at bounding box center [456, 303] width 1 height 8
click at [128, 386] on icon "0143" at bounding box center [120, 346] width 115 height 115
click at [456, 308] on input "a. 0143" at bounding box center [456, 303] width 1 height 8
click at [106, 379] on icon "0143" at bounding box center [120, 346] width 115 height 115
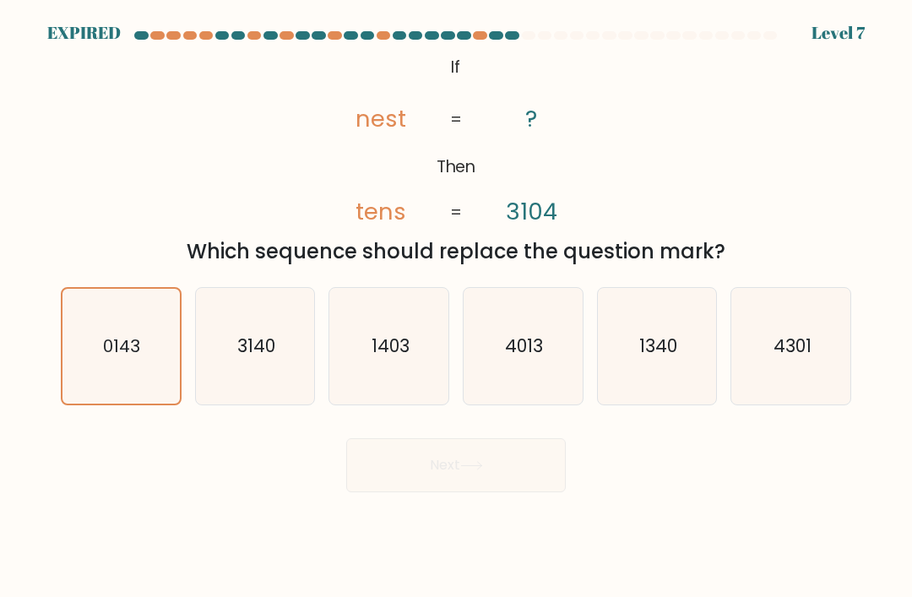
click at [456, 308] on input "a. 0143" at bounding box center [456, 303] width 1 height 8
click at [115, 381] on icon "0143" at bounding box center [120, 346] width 115 height 115
click at [456, 308] on input "a. 0143" at bounding box center [456, 303] width 1 height 8
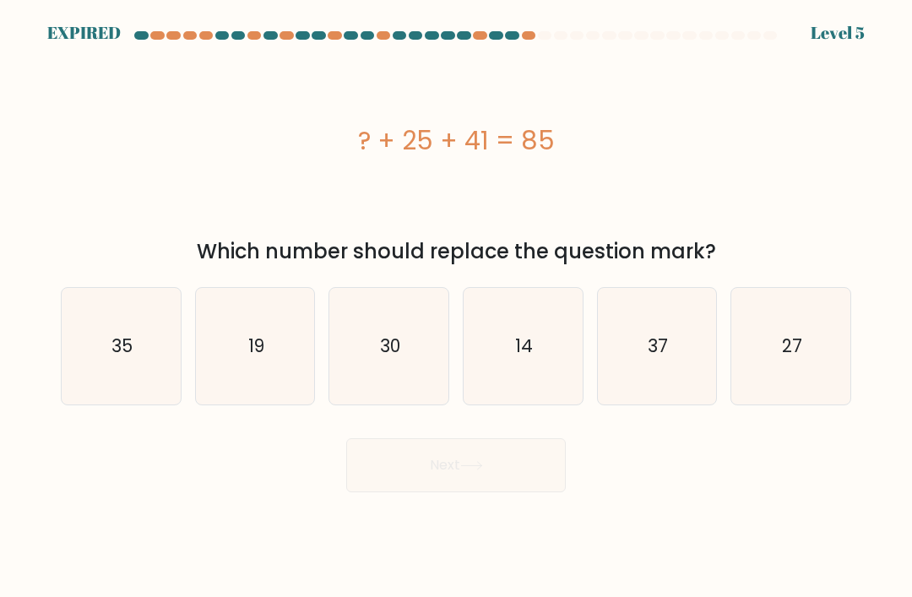
click at [282, 357] on icon "19" at bounding box center [255, 346] width 117 height 117
click at [456, 308] on input "b. 19" at bounding box center [456, 303] width 1 height 8
radio input "true"
click at [257, 358] on text "19" at bounding box center [256, 347] width 16 height 24
click at [456, 308] on input "b. 19" at bounding box center [456, 303] width 1 height 8
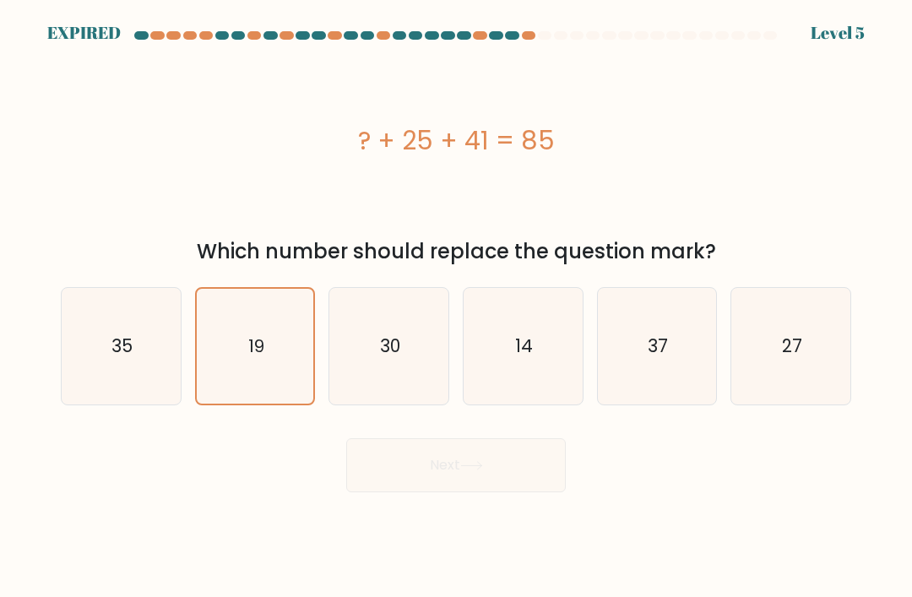
click at [242, 349] on icon "19" at bounding box center [255, 346] width 115 height 115
click at [456, 308] on input "b. 19" at bounding box center [456, 303] width 1 height 8
click at [241, 349] on icon "19" at bounding box center [255, 346] width 115 height 115
click at [456, 308] on input "b. 19" at bounding box center [456, 303] width 1 height 8
click at [250, 354] on text "19" at bounding box center [256, 347] width 16 height 24
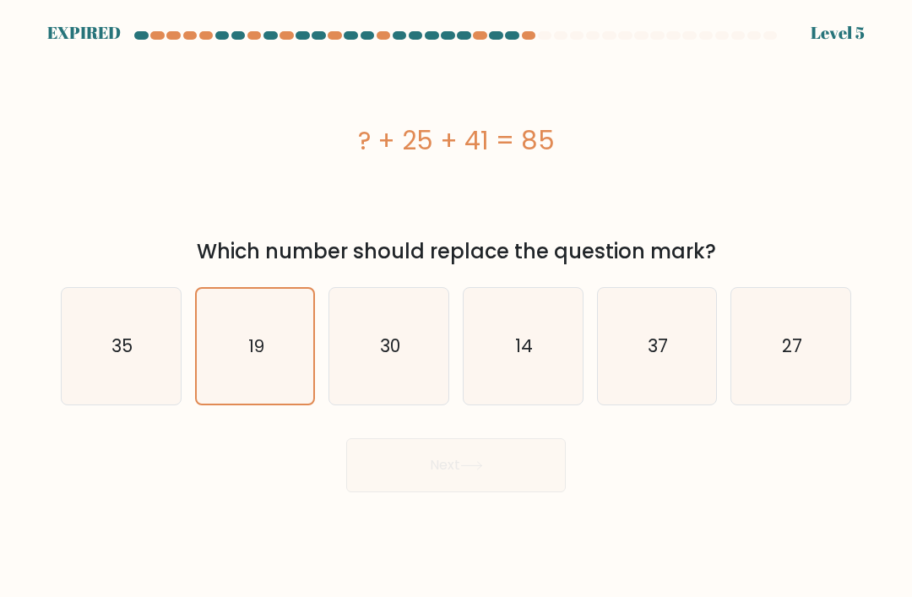
click at [456, 308] on input "b. 19" at bounding box center [456, 303] width 1 height 8
click at [250, 353] on text "19" at bounding box center [256, 347] width 16 height 24
click at [456, 308] on input "b. 19" at bounding box center [456, 303] width 1 height 8
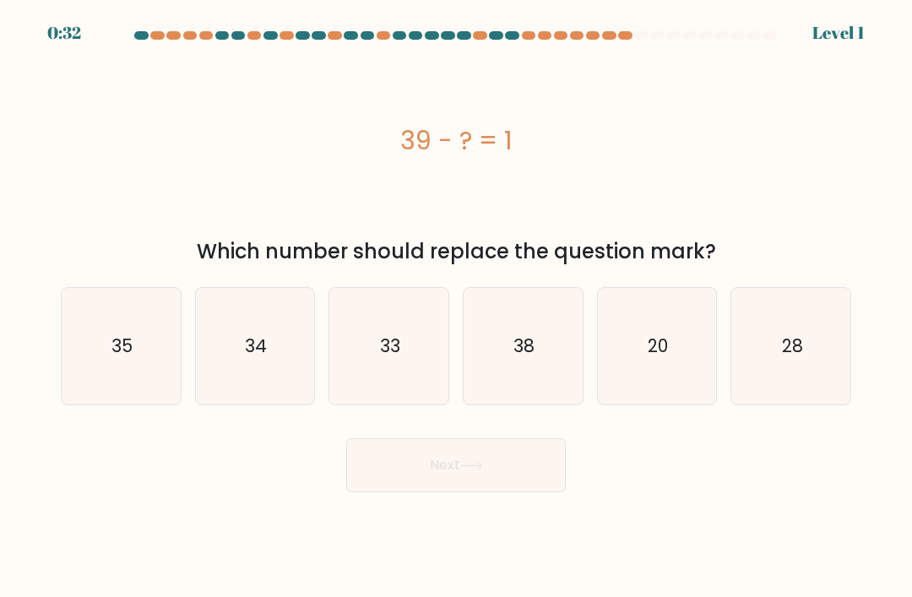
click at [542, 354] on icon "38" at bounding box center [523, 346] width 117 height 117
click at [457, 308] on input "d. 38" at bounding box center [456, 303] width 1 height 8
radio input "true"
click at [471, 471] on icon at bounding box center [471, 465] width 23 height 9
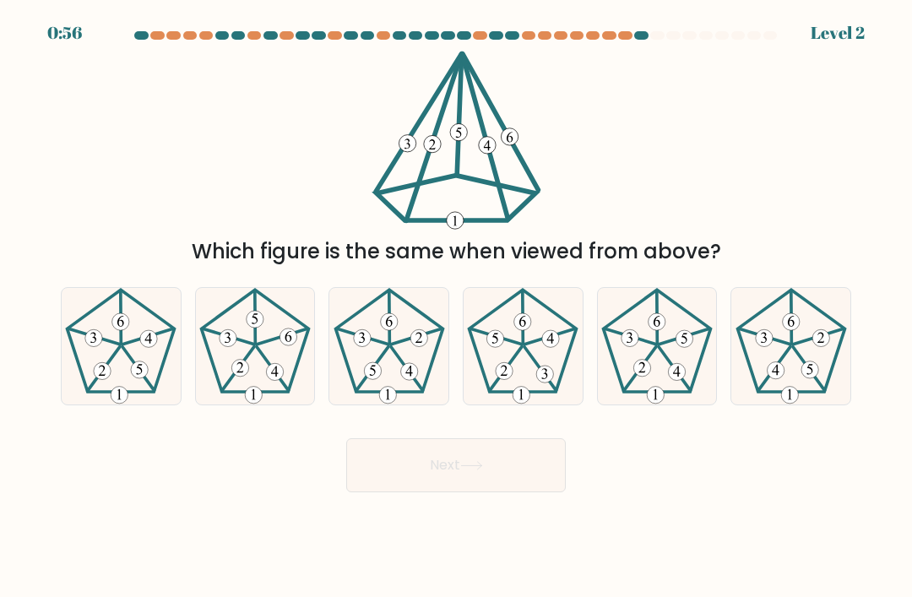
click at [266, 354] on icon at bounding box center [255, 346] width 117 height 117
click at [456, 308] on input "b." at bounding box center [456, 303] width 1 height 8
radio input "true"
click at [453, 482] on button "Next" at bounding box center [456, 465] width 220 height 54
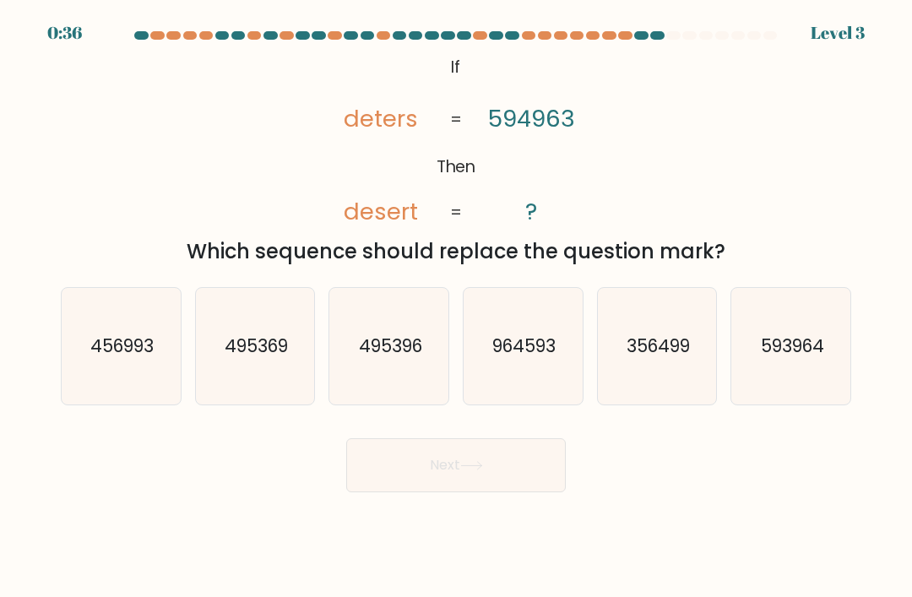
scroll to position [54, 0]
click at [803, 334] on text "593964" at bounding box center [791, 346] width 63 height 25
click at [457, 299] on input "f. 593964" at bounding box center [456, 303] width 1 height 8
radio input "true"
click at [803, 335] on text "593964" at bounding box center [792, 347] width 63 height 24
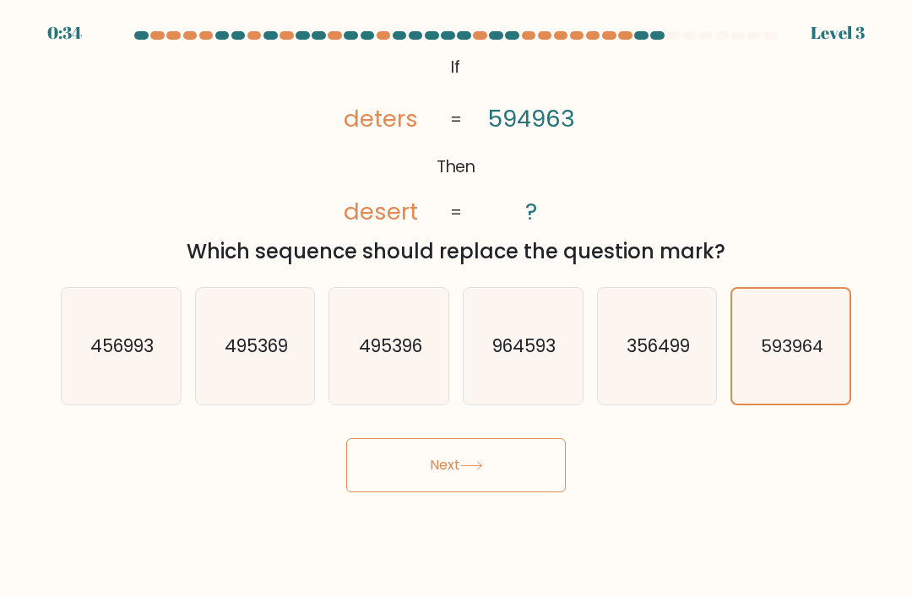
click at [457, 299] on input "f. 593964" at bounding box center [456, 303] width 1 height 8
click at [454, 438] on button "Next" at bounding box center [456, 465] width 220 height 54
click at [463, 438] on button "Next" at bounding box center [456, 465] width 220 height 54
click at [460, 438] on button "Next" at bounding box center [456, 465] width 220 height 54
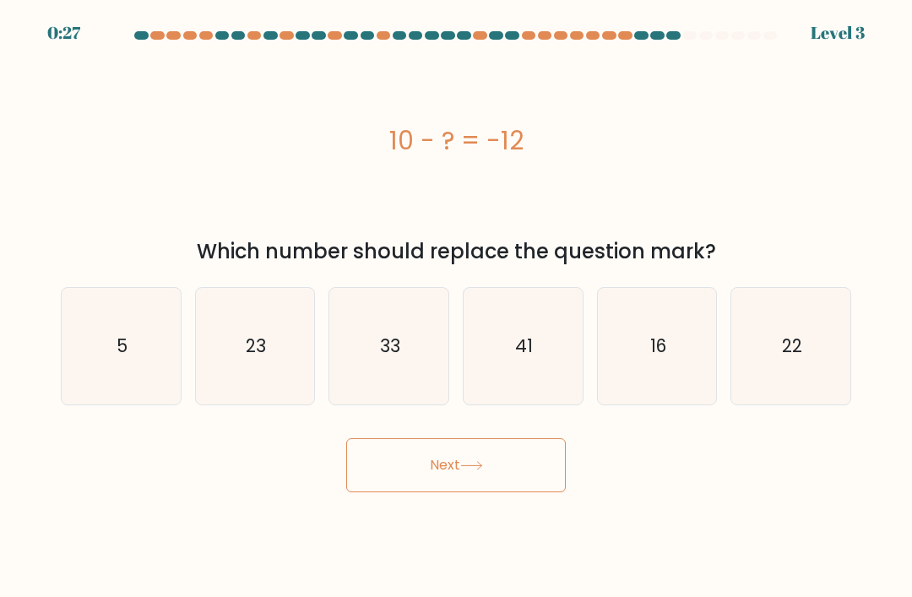
scroll to position [0, 0]
click at [801, 358] on text "22" at bounding box center [792, 346] width 20 height 25
click at [457, 308] on input "f. 22" at bounding box center [456, 303] width 1 height 8
radio input "true"
click at [466, 488] on button "Next" at bounding box center [456, 465] width 220 height 54
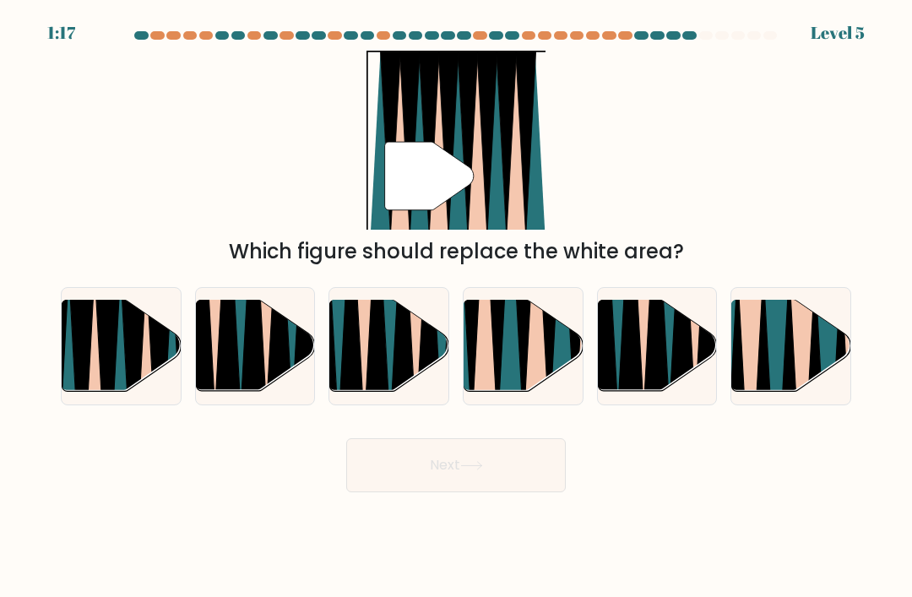
click at [522, 372] on icon at bounding box center [523, 299] width 27 height 238
click at [457, 308] on input "d." at bounding box center [456, 303] width 1 height 8
radio input "true"
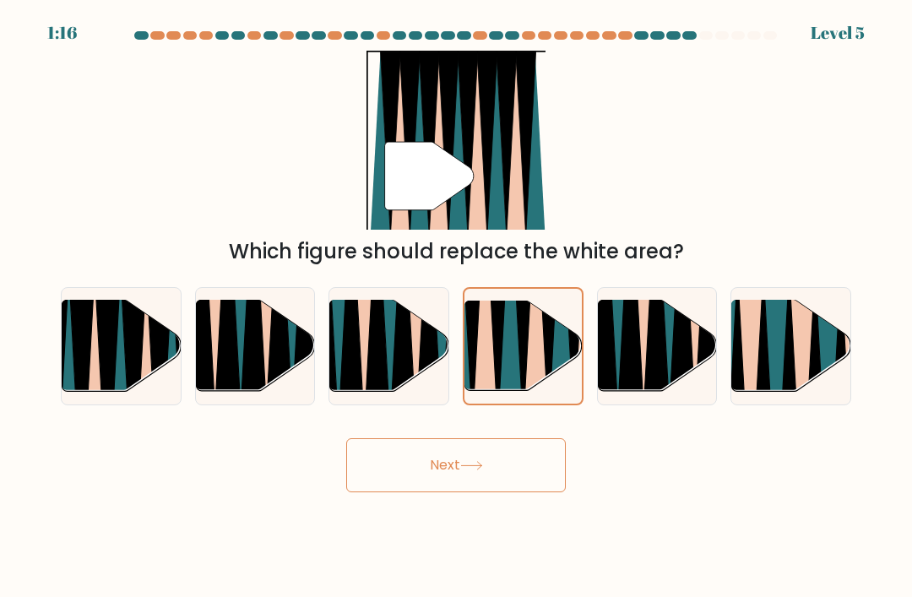
click at [526, 362] on icon at bounding box center [523, 299] width 26 height 235
click at [457, 308] on input "d." at bounding box center [456, 303] width 1 height 8
click at [457, 488] on button "Next" at bounding box center [456, 465] width 220 height 54
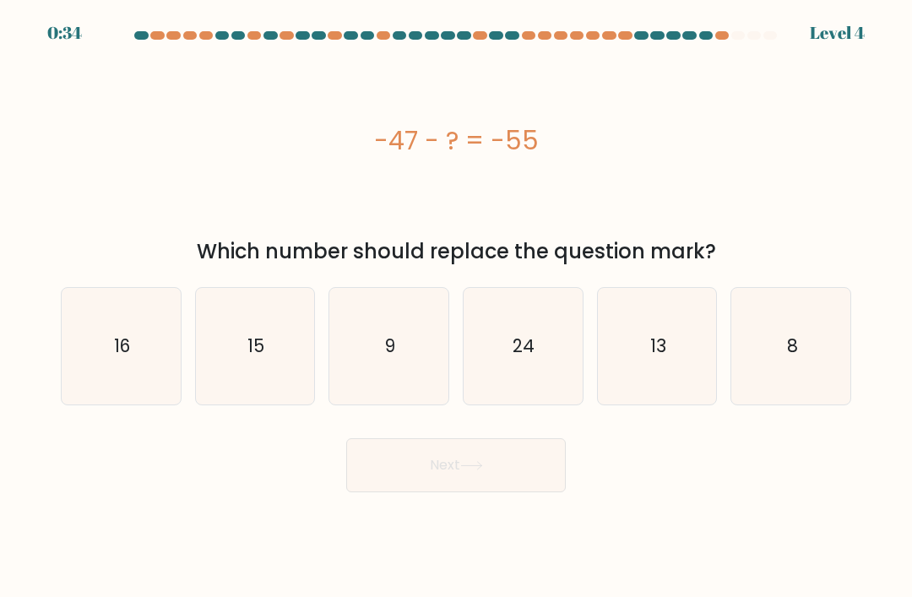
click at [802, 366] on icon "8" at bounding box center [791, 346] width 117 height 117
click at [457, 308] on input "f. 8" at bounding box center [456, 303] width 1 height 8
radio input "true"
click at [467, 471] on icon at bounding box center [471, 465] width 23 height 9
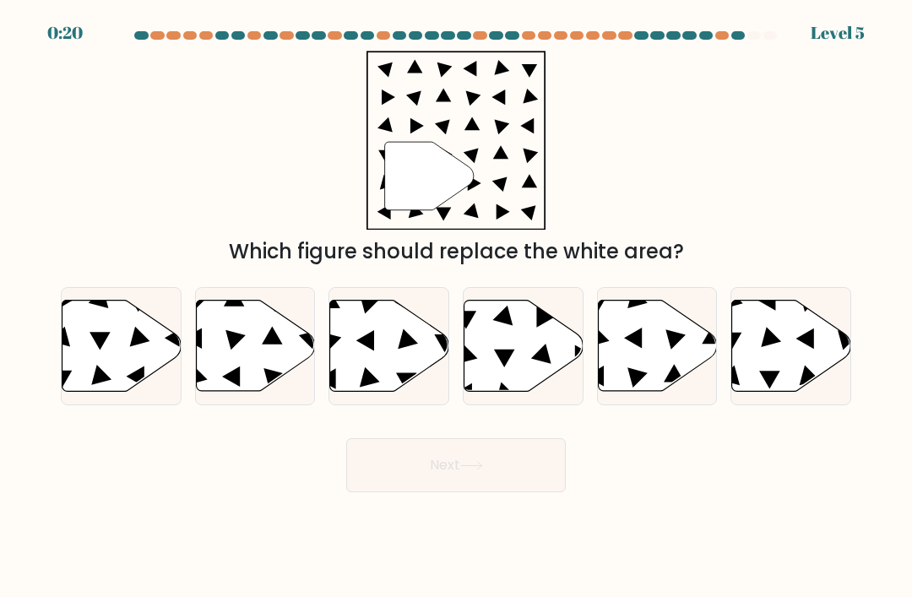
click at [519, 371] on icon at bounding box center [524, 346] width 119 height 91
click at [457, 308] on input "d." at bounding box center [456, 303] width 1 height 8
radio input "true"
click at [460, 480] on button "Next" at bounding box center [456, 465] width 220 height 54
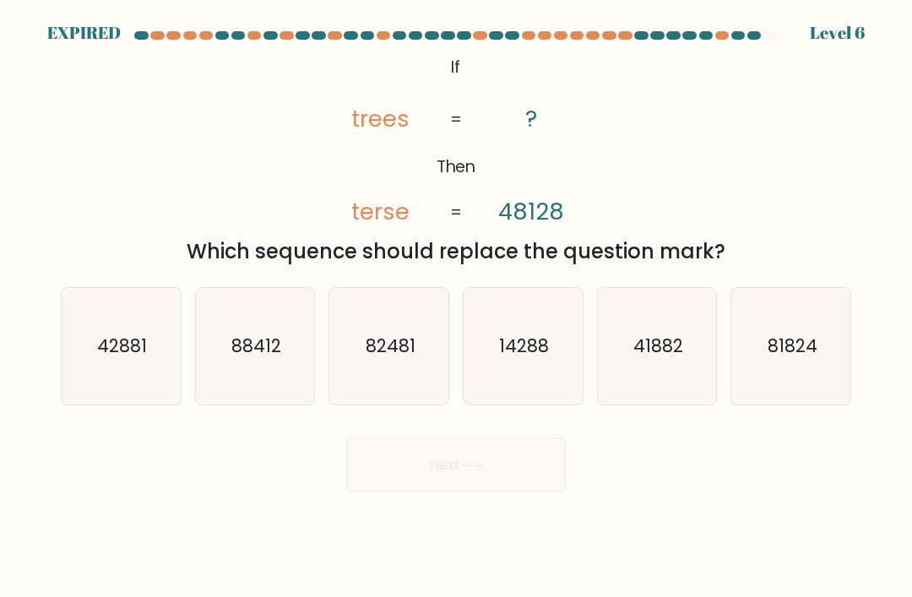
click at [651, 358] on text "41882" at bounding box center [659, 346] width 50 height 25
click at [457, 308] on input "e. 41882" at bounding box center [456, 303] width 1 height 8
radio input "true"
click at [670, 358] on text "41882" at bounding box center [657, 347] width 47 height 24
click at [457, 308] on input "e. 41882" at bounding box center [456, 303] width 1 height 8
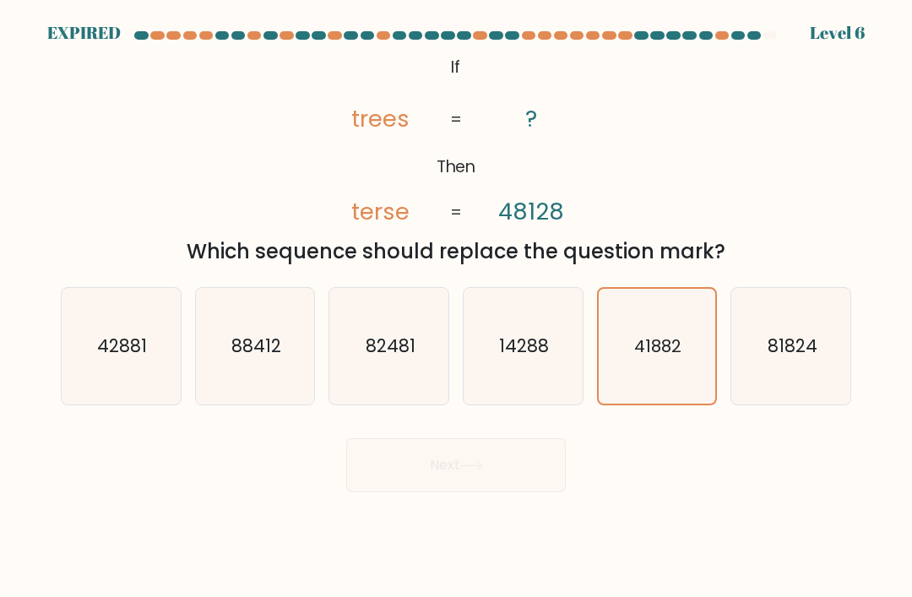
click at [669, 358] on text "41882" at bounding box center [657, 347] width 47 height 24
click at [457, 308] on input "e. 41882" at bounding box center [456, 303] width 1 height 8
click at [675, 358] on text "41882" at bounding box center [657, 347] width 47 height 24
click at [457, 308] on input "e. 41882" at bounding box center [456, 303] width 1 height 8
click at [677, 358] on text "41882" at bounding box center [657, 347] width 47 height 24
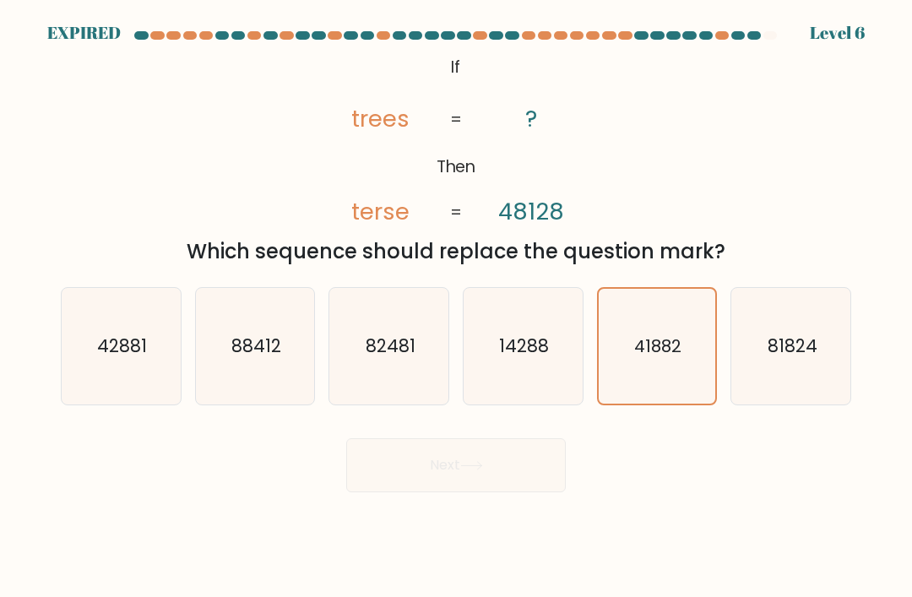
click at [457, 308] on input "e. 41882" at bounding box center [456, 303] width 1 height 8
click at [677, 358] on text "41882" at bounding box center [657, 347] width 47 height 24
click at [457, 308] on input "e. 41882" at bounding box center [456, 303] width 1 height 8
click at [672, 358] on text "41882" at bounding box center [657, 347] width 47 height 24
click at [457, 308] on input "e. 41882" at bounding box center [456, 303] width 1 height 8
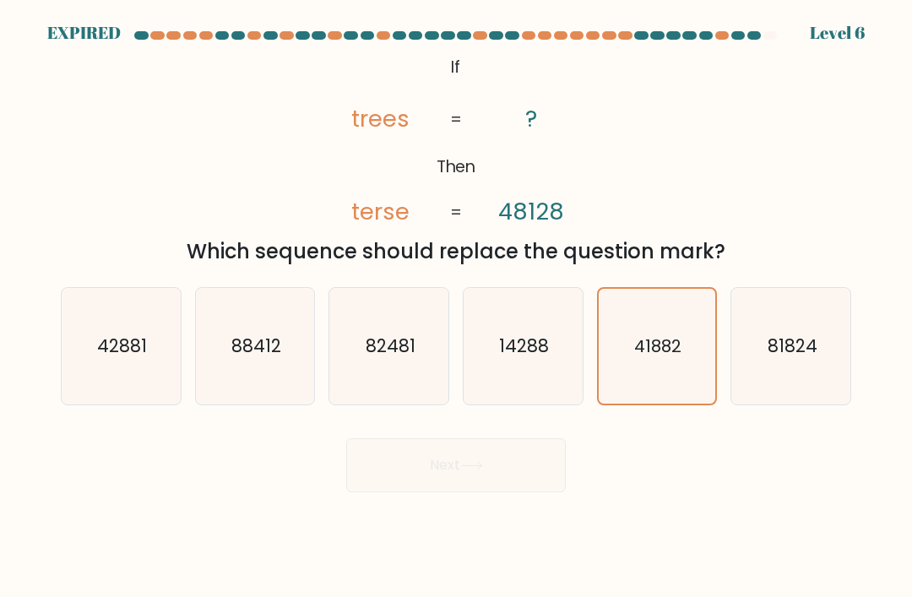
click at [670, 358] on text "41882" at bounding box center [657, 347] width 47 height 24
click at [457, 308] on input "e. 41882" at bounding box center [456, 303] width 1 height 8
click at [679, 358] on text "41882" at bounding box center [657, 347] width 47 height 24
click at [457, 308] on input "e. 41882" at bounding box center [456, 303] width 1 height 8
click at [679, 358] on text "41882" at bounding box center [657, 347] width 47 height 24
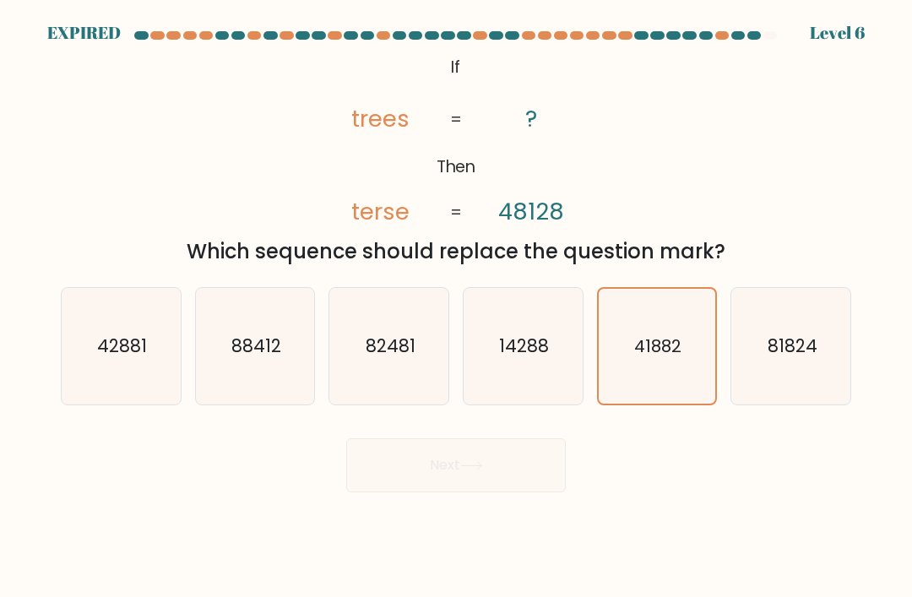
click at [457, 308] on input "e. 41882" at bounding box center [456, 303] width 1 height 8
click at [673, 358] on text "41882" at bounding box center [657, 347] width 47 height 24
click at [457, 308] on input "e. 41882" at bounding box center [456, 303] width 1 height 8
click at [80, 158] on div "@import url('[URL][DOMAIN_NAME]); If Then trees terse ? 48128 = = Which sequenc…" at bounding box center [456, 159] width 811 height 216
click at [658, 375] on icon "41882" at bounding box center [657, 346] width 115 height 115
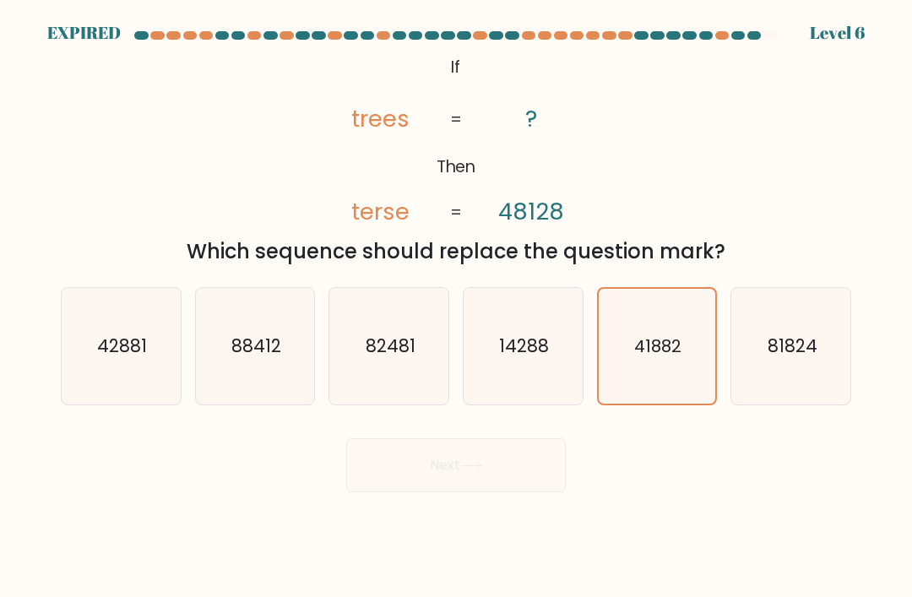
click at [457, 308] on input "e. 41882" at bounding box center [456, 303] width 1 height 8
click at [658, 358] on text "41882" at bounding box center [657, 347] width 47 height 24
click at [457, 308] on input "e. 41882" at bounding box center [456, 303] width 1 height 8
click at [659, 376] on icon "41882" at bounding box center [657, 346] width 115 height 115
click at [457, 308] on input "e. 41882" at bounding box center [456, 303] width 1 height 8
